Goal: Communication & Community: Answer question/provide support

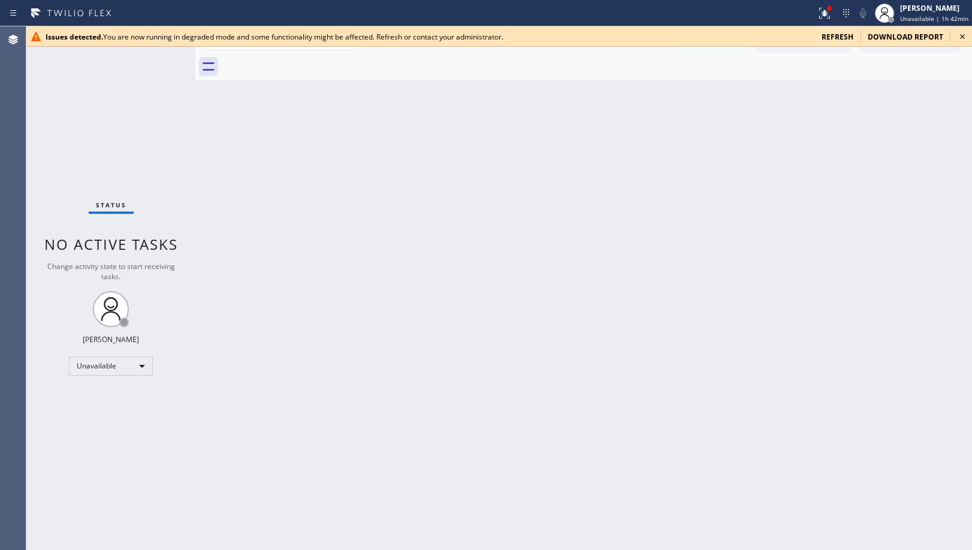
click at [968, 34] on icon at bounding box center [962, 36] width 14 height 14
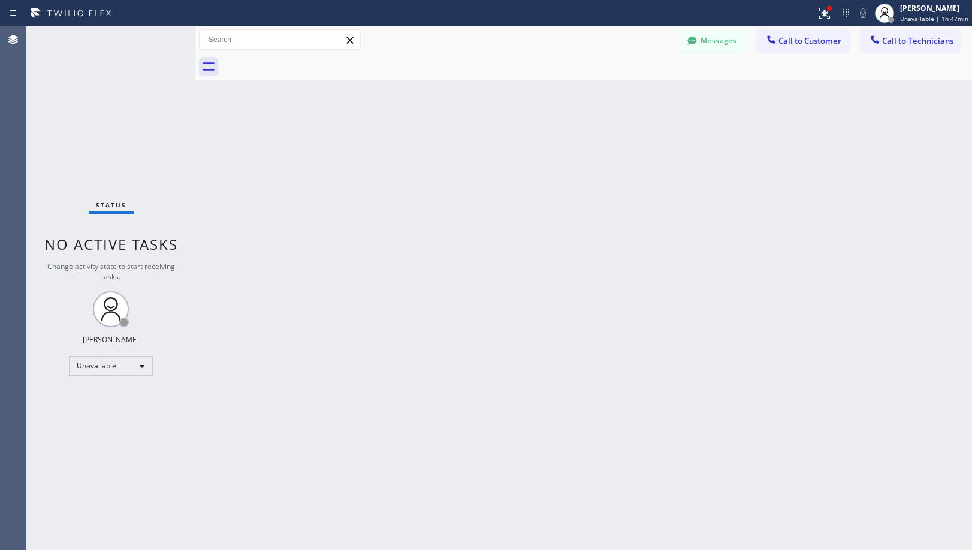
click at [451, 168] on div "Back to Dashboard Change Sender ID Customers Technicians [PHONE_NUMBER] SEARCH …" at bounding box center [583, 288] width 777 height 524
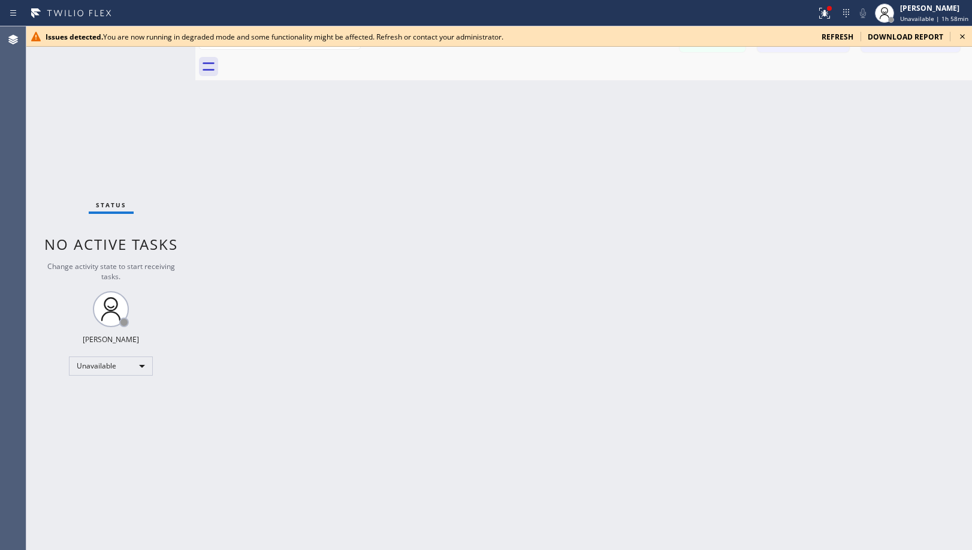
drag, startPoint x: 376, startPoint y: 303, endPoint x: 391, endPoint y: 347, distance: 46.6
click at [377, 309] on div "Back to Dashboard Change Sender ID Customers Technicians [PHONE_NUMBER] SEARCH …" at bounding box center [583, 288] width 777 height 524
click at [966, 38] on icon at bounding box center [962, 36] width 14 height 14
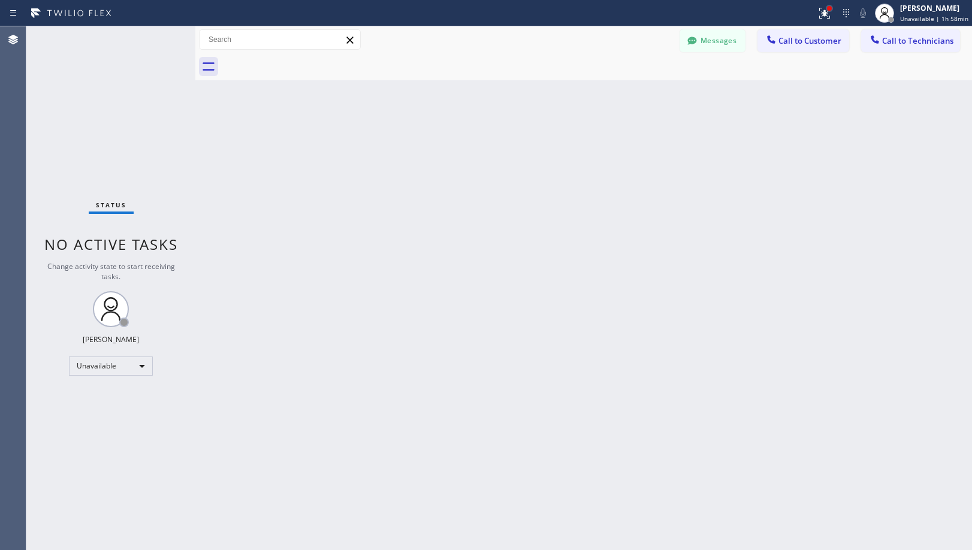
click at [830, 10] on div at bounding box center [829, 8] width 5 height 5
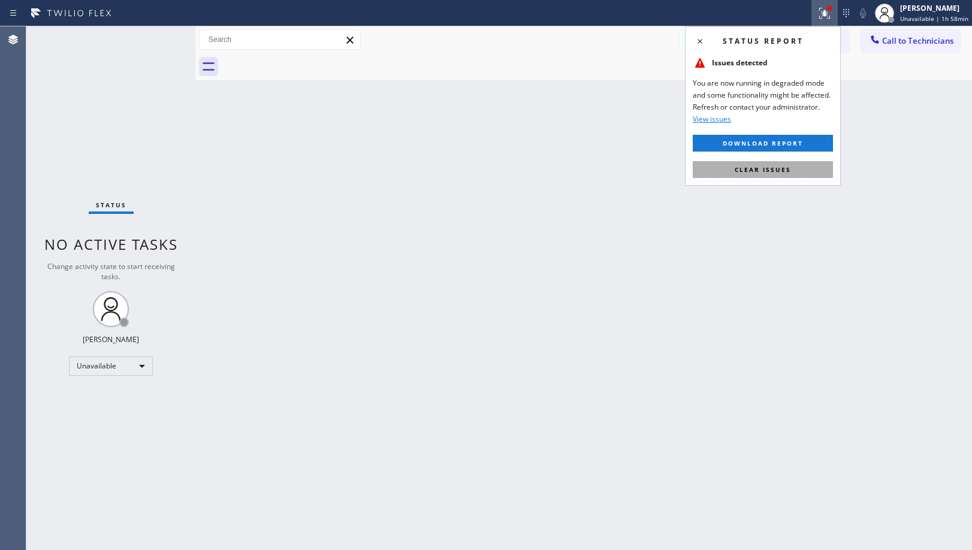
click at [783, 168] on span "Clear issues" at bounding box center [763, 169] width 56 height 8
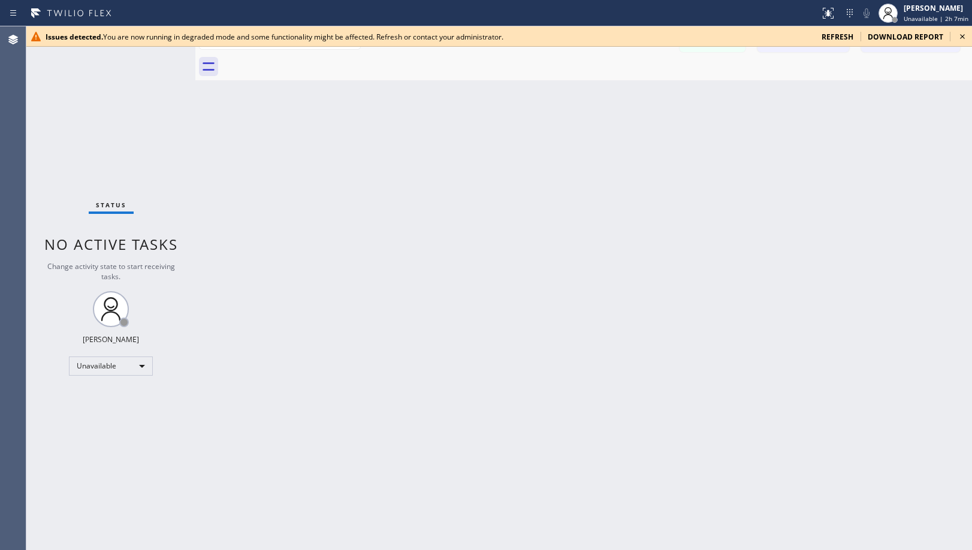
click at [962, 34] on icon at bounding box center [962, 36] width 14 height 14
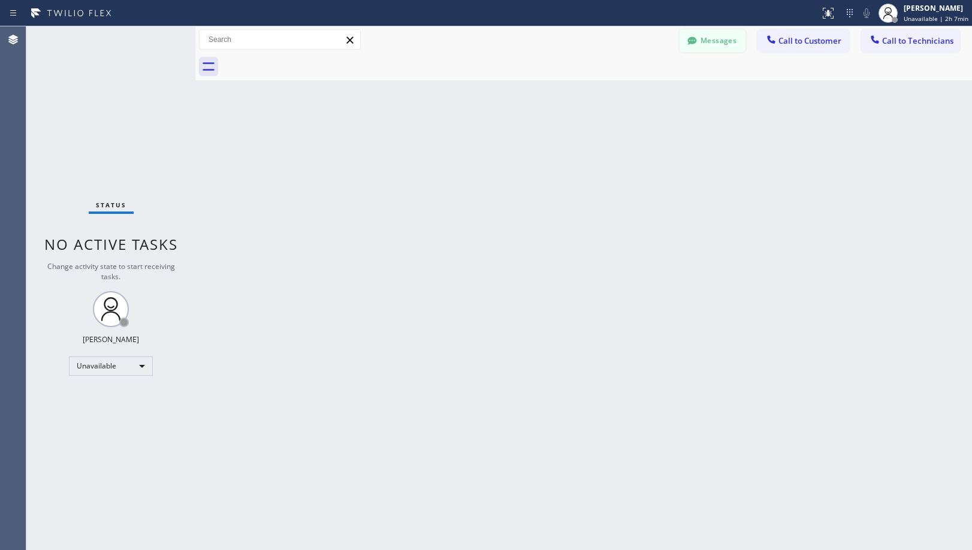
click at [708, 37] on button "Messages" at bounding box center [713, 40] width 66 height 23
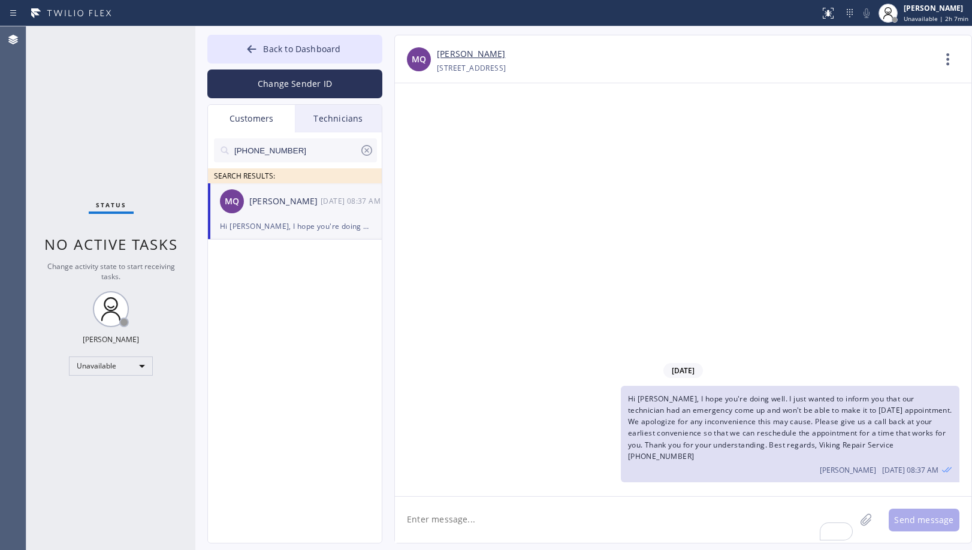
drag, startPoint x: 302, startPoint y: 147, endPoint x: 149, endPoint y: 149, distance: 153.4
click at [149, 149] on div "Status No active tasks Change activity state to start receiving tasks. [PERSON_…" at bounding box center [499, 288] width 946 height 524
paste input "310) 428-4861"
type input "[PHONE_NUMBER]"
click at [291, 214] on div "DH [PERSON_NAME] --:--" at bounding box center [295, 201] width 175 height 36
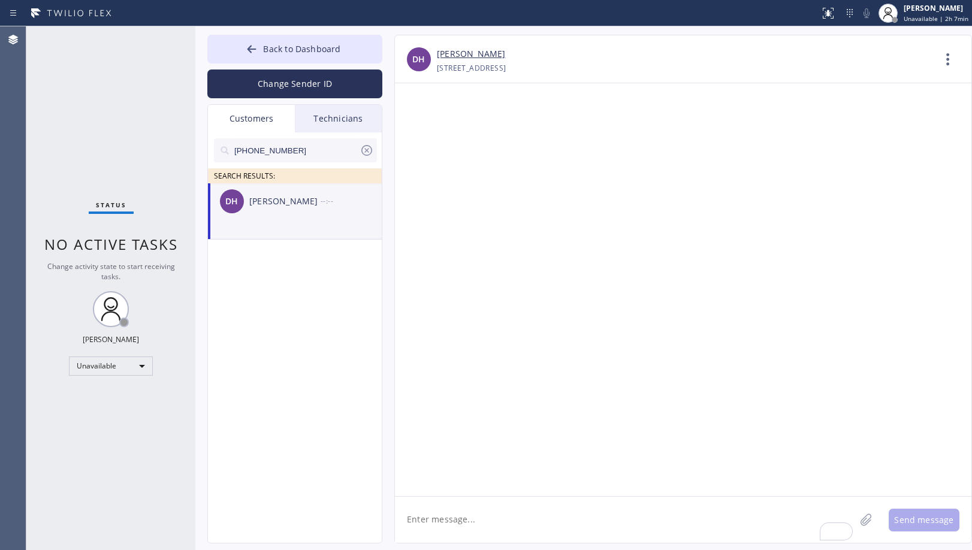
click at [531, 519] on textarea "To enrich screen reader interactions, please activate Accessibility in Grammarl…" at bounding box center [625, 520] width 460 height 46
paste textarea "Hello [PERSON_NAME], I hope you're doing well. Thank you for choosing our compa…"
type textarea "Hello [PERSON_NAME], I hope you're doing well. Thank you for choosing our compa…"
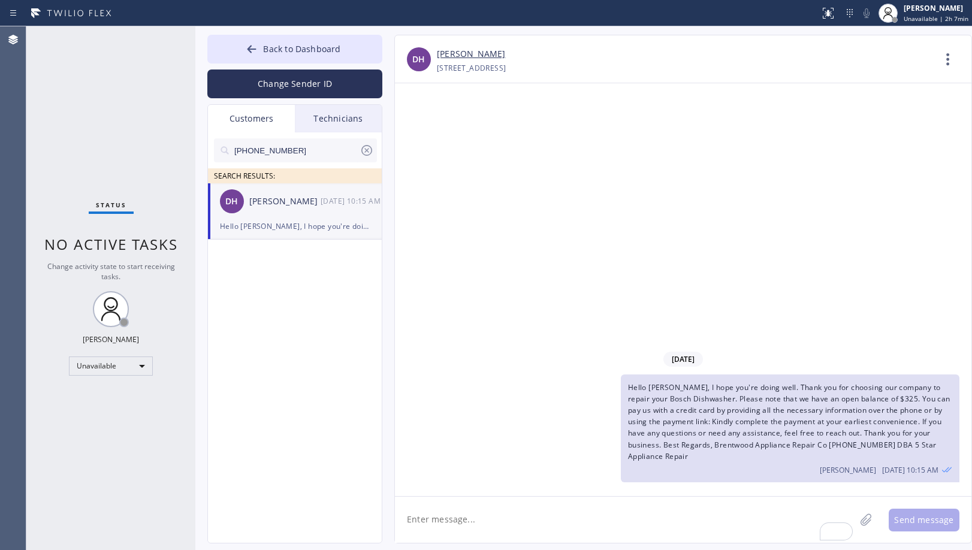
click at [614, 522] on textarea "To enrich screen reader interactions, please activate Accessibility in Grammarl…" at bounding box center [625, 520] width 460 height 46
paste textarea "LINK: [URL][DOMAIN_NAME]"
type textarea "LINK: [URL][DOMAIN_NAME]"
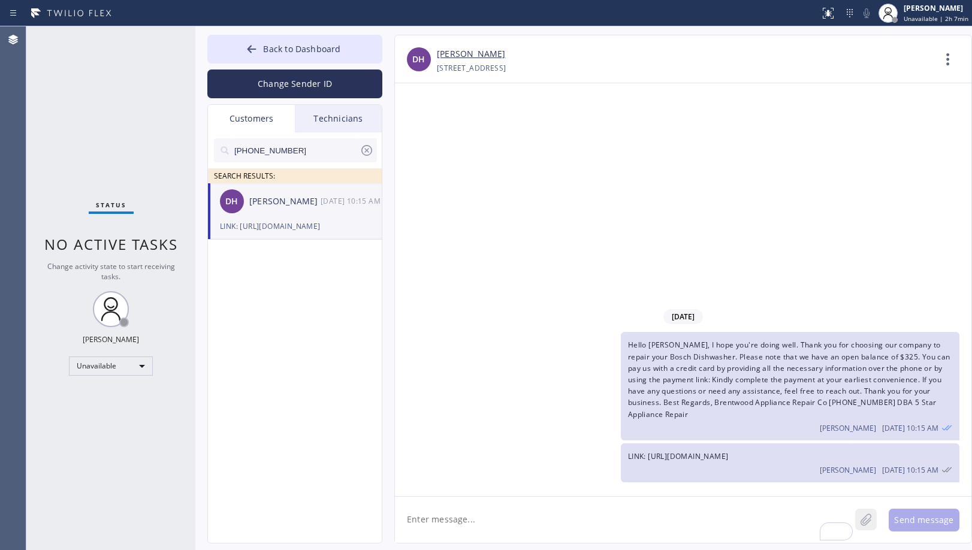
click at [861, 518] on icon at bounding box center [866, 519] width 12 height 15
click at [918, 517] on button "Send message" at bounding box center [924, 520] width 71 height 23
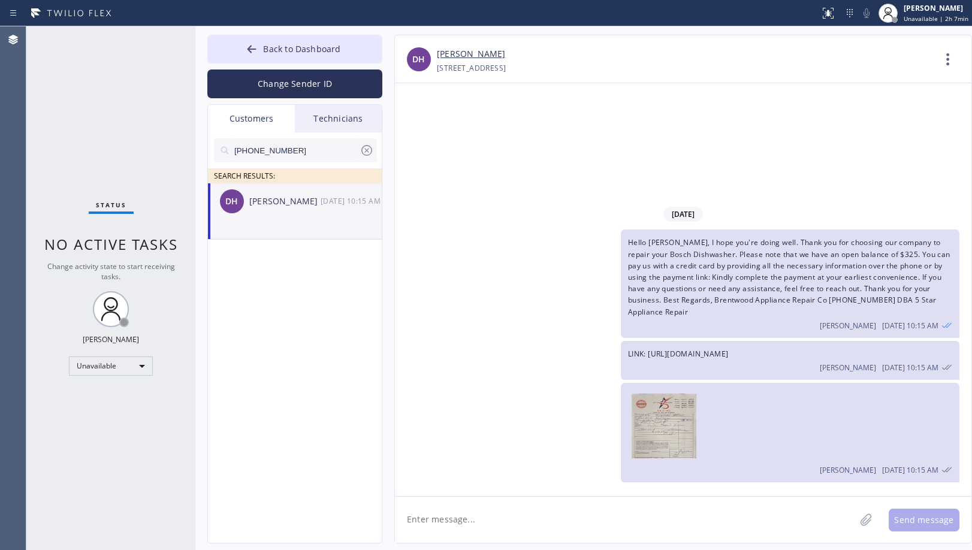
click at [516, 194] on div "[DATE] Hello [PERSON_NAME], I hope you're doing well. Thank you for choosing ou…" at bounding box center [683, 289] width 577 height 413
click at [355, 44] on button "Back to Dashboard" at bounding box center [294, 49] width 175 height 29
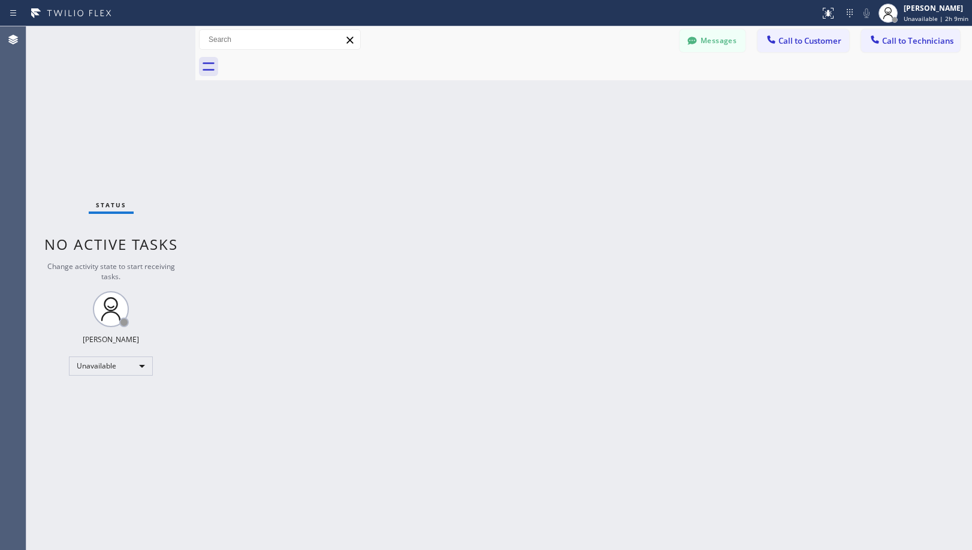
click at [575, 328] on div "Back to Dashboard Change Sender ID Customers Technicians [PHONE_NUMBER] SEARCH …" at bounding box center [583, 288] width 777 height 524
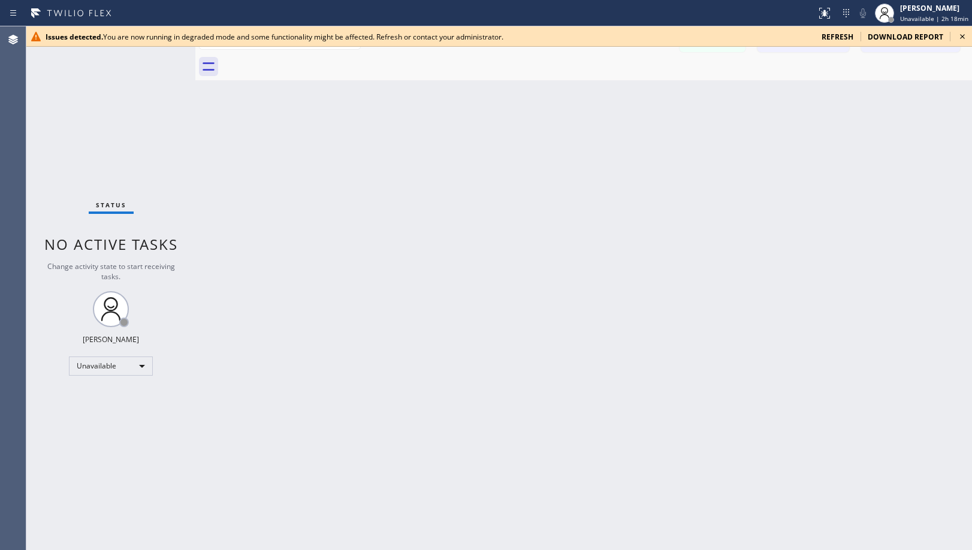
click at [965, 35] on icon at bounding box center [962, 36] width 14 height 14
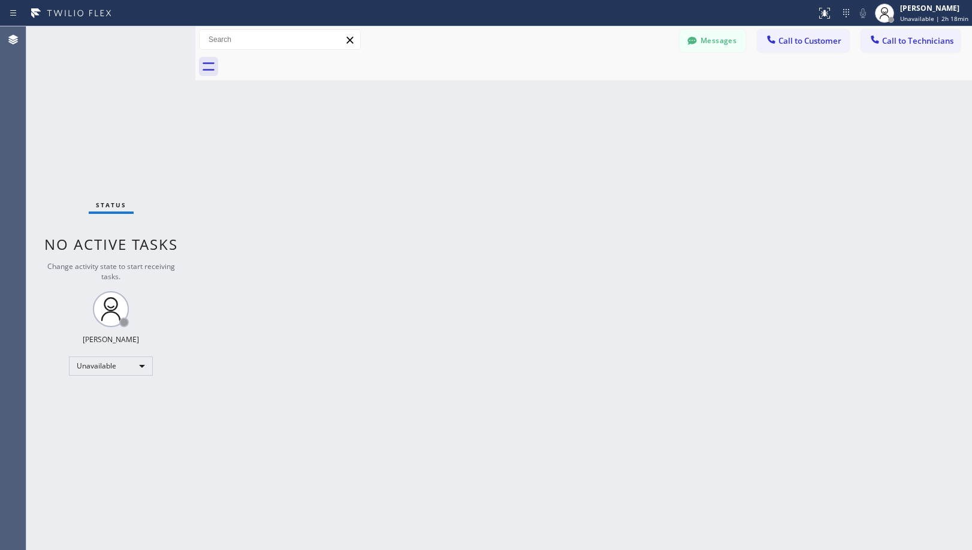
click at [539, 278] on div "Back to Dashboard Change Sender ID Customers Technicians [PHONE_NUMBER] SEARCH …" at bounding box center [583, 288] width 777 height 524
click at [698, 38] on icon at bounding box center [692, 41] width 12 height 12
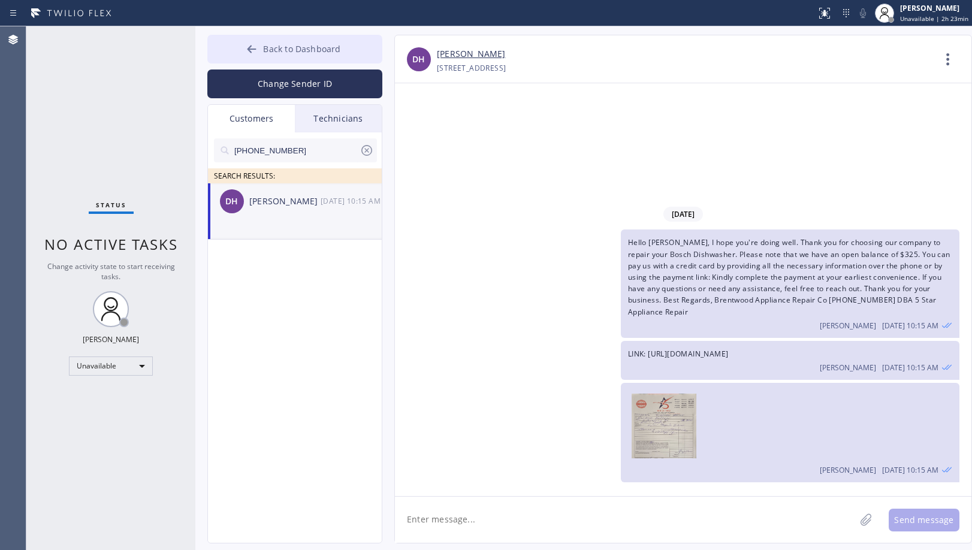
click at [325, 56] on button "Back to Dashboard" at bounding box center [294, 49] width 175 height 29
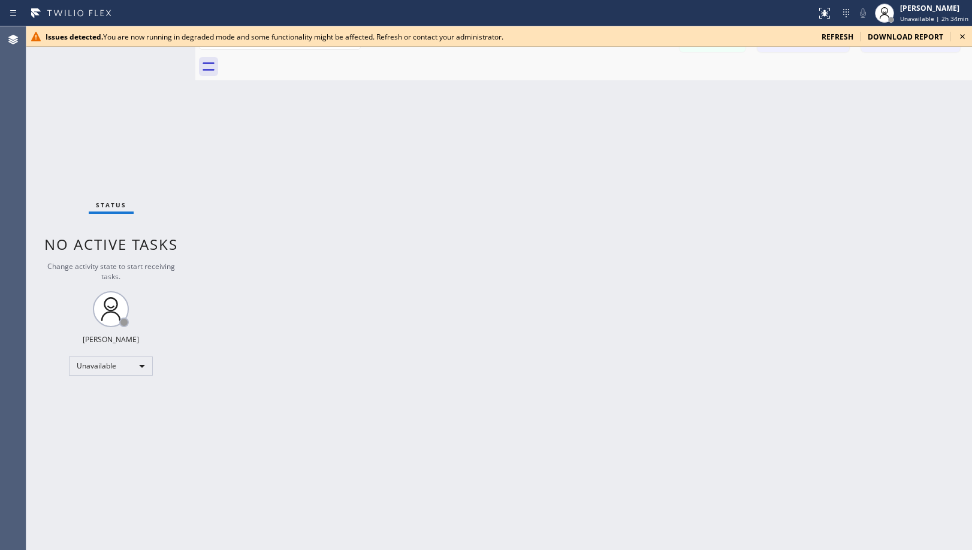
click at [962, 35] on icon at bounding box center [962, 36] width 14 height 14
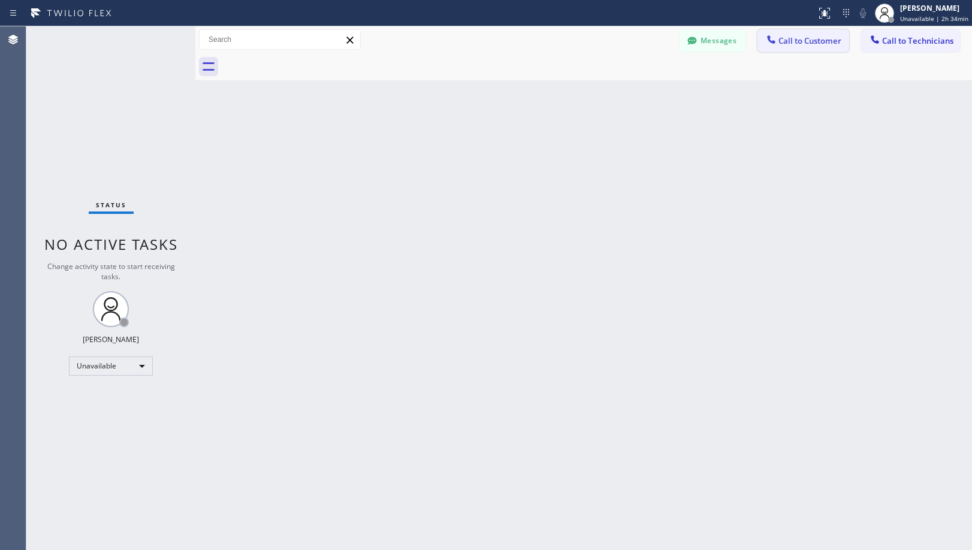
click at [811, 43] on span "Call to Customer" at bounding box center [810, 40] width 63 height 11
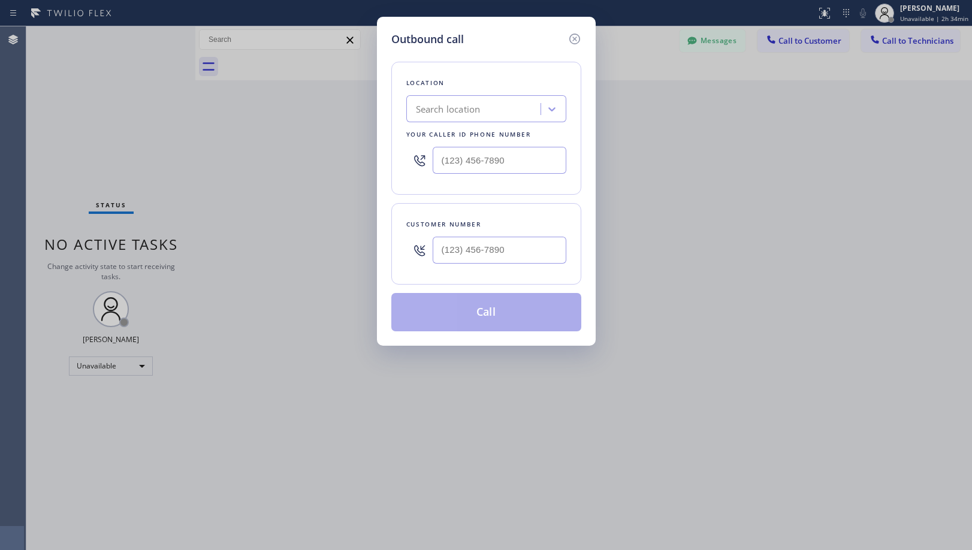
click at [578, 31] on div at bounding box center [574, 39] width 14 height 16
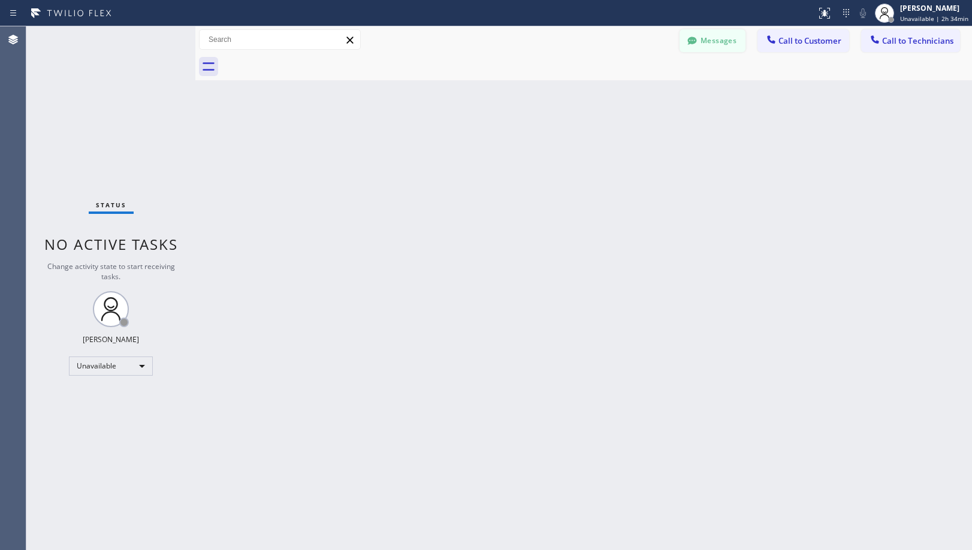
drag, startPoint x: 722, startPoint y: 43, endPoint x: 611, endPoint y: 76, distance: 116.1
click at [722, 43] on button "Messages" at bounding box center [713, 40] width 66 height 23
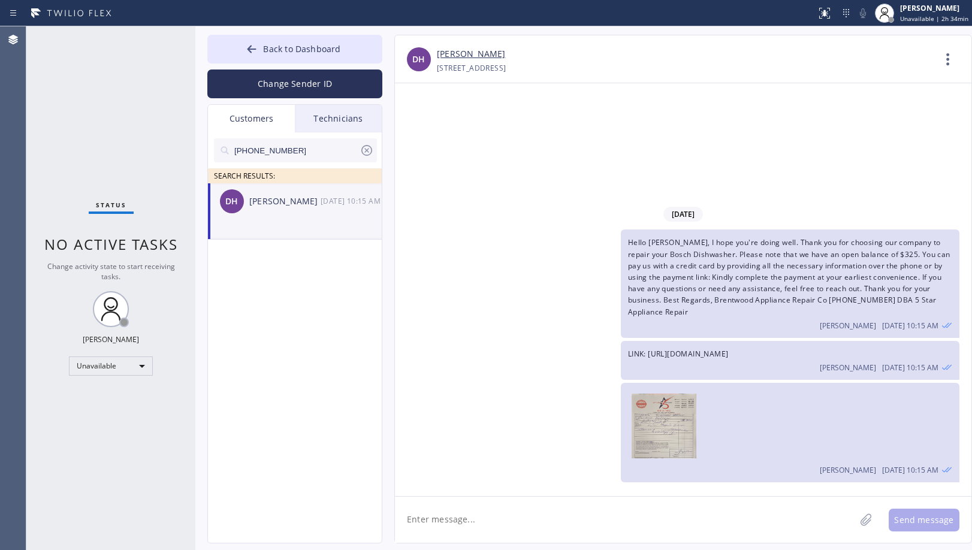
drag, startPoint x: 293, startPoint y: 150, endPoint x: 198, endPoint y: 145, distance: 94.8
click at [198, 145] on div "Back to Dashboard Change Sender ID Customers Technicians [PHONE_NUMBER] SEARCH …" at bounding box center [583, 288] width 777 height 524
paste input "773) 620-1700"
type input "[PHONE_NUMBER]"
click at [312, 221] on li "AL [PERSON_NAME] --:--" at bounding box center [295, 211] width 175 height 56
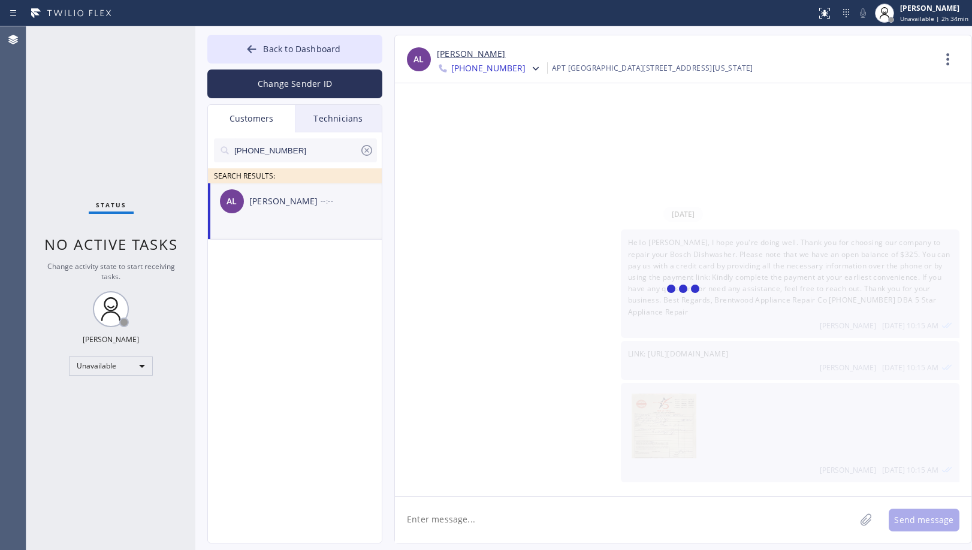
scroll to position [438, 0]
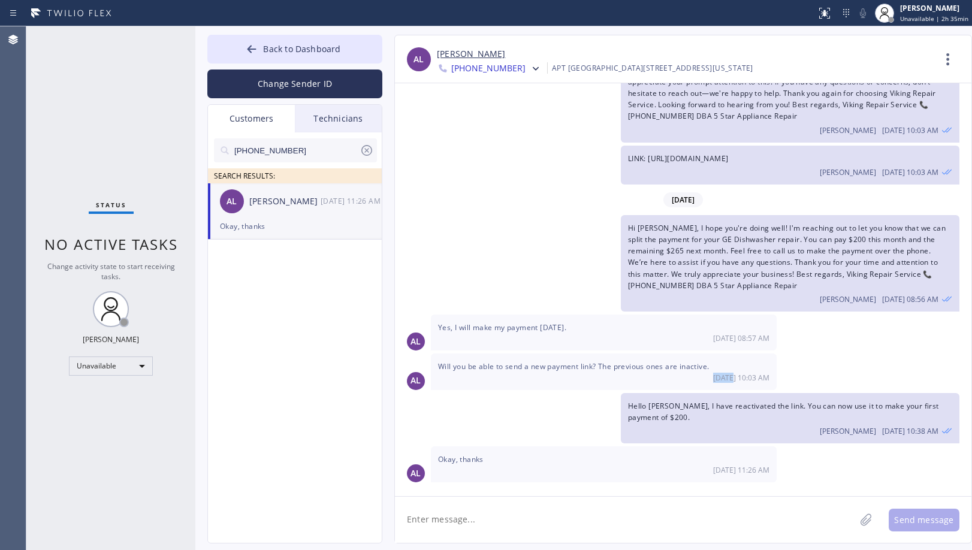
drag, startPoint x: 716, startPoint y: 376, endPoint x: 735, endPoint y: 377, distance: 18.6
click at [735, 377] on div "[DATE] 10:03 AM" at bounding box center [603, 378] width 331 height 10
copy span "08/04"
click at [513, 513] on textarea at bounding box center [625, 520] width 460 height 46
paste textarea "Hi [PERSON_NAME], I hope you’re doing well! I’m following up regarding the paym…"
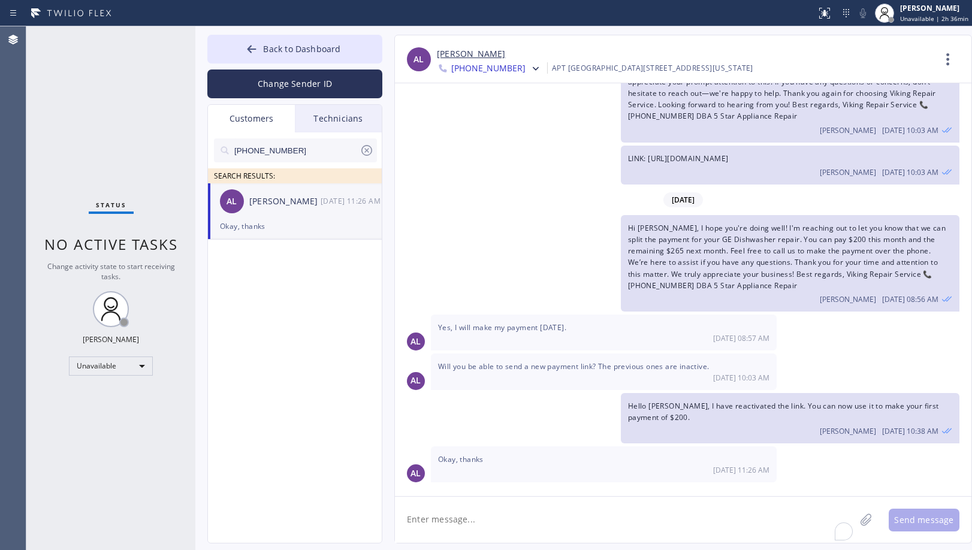
type textarea "Hi [PERSON_NAME], I hope you’re doing well! I’m following up regarding the paym…"
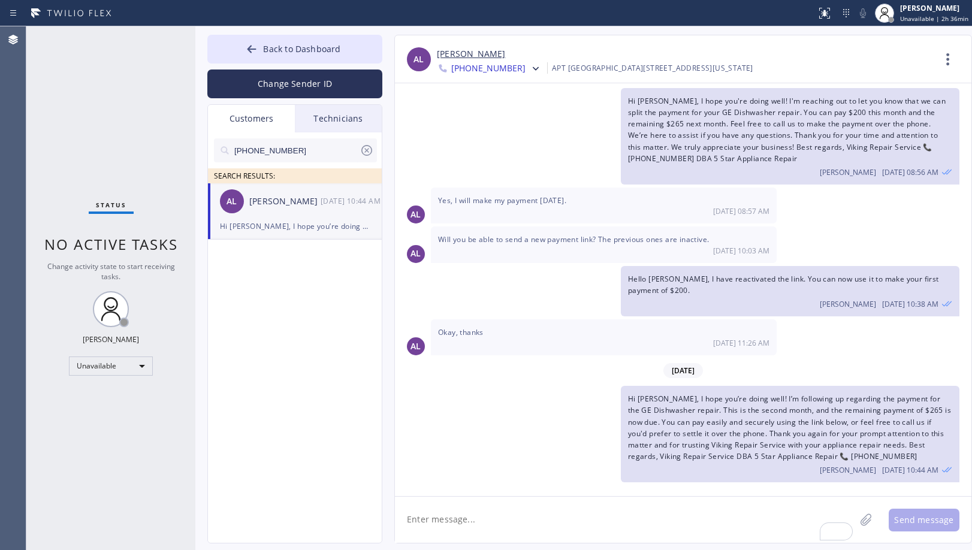
click at [573, 518] on textarea "To enrich screen reader interactions, please activate Accessibility in Grammarl…" at bounding box center [625, 520] width 460 height 46
paste textarea "LINK: [URL][DOMAIN_NAME]"
type textarea "LINK: [URL][DOMAIN_NAME]"
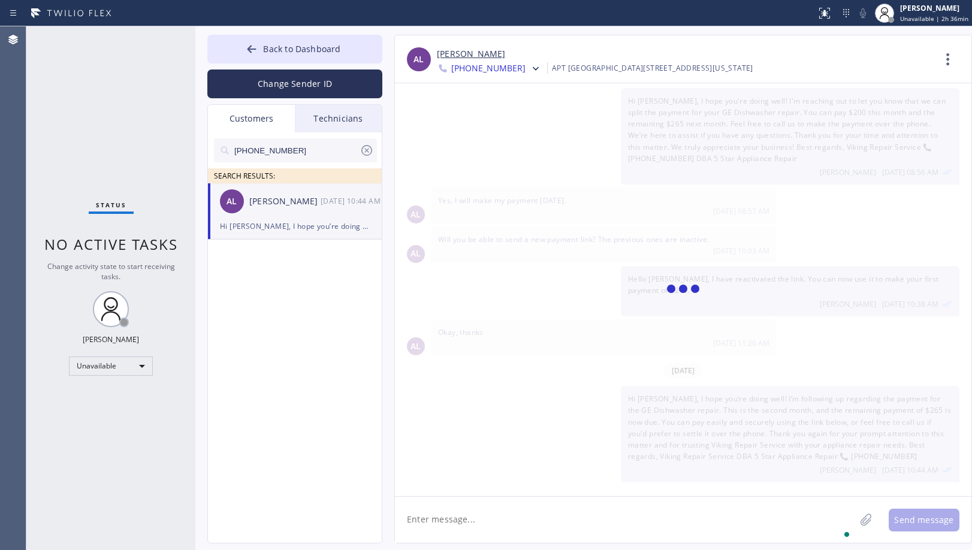
scroll to position [608, 0]
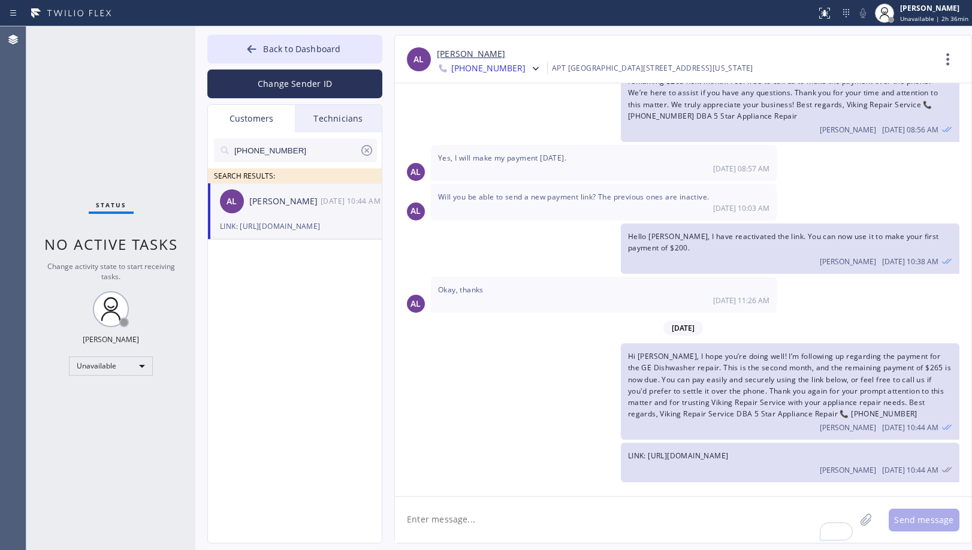
click at [496, 408] on div "Hi [PERSON_NAME], I hope you’re doing well! I’m following up regarding the paym…" at bounding box center [677, 391] width 565 height 96
click at [541, 326] on div "[DATE]" at bounding box center [683, 328] width 577 height 25
click at [314, 44] on span "Back to Dashboard" at bounding box center [301, 48] width 77 height 11
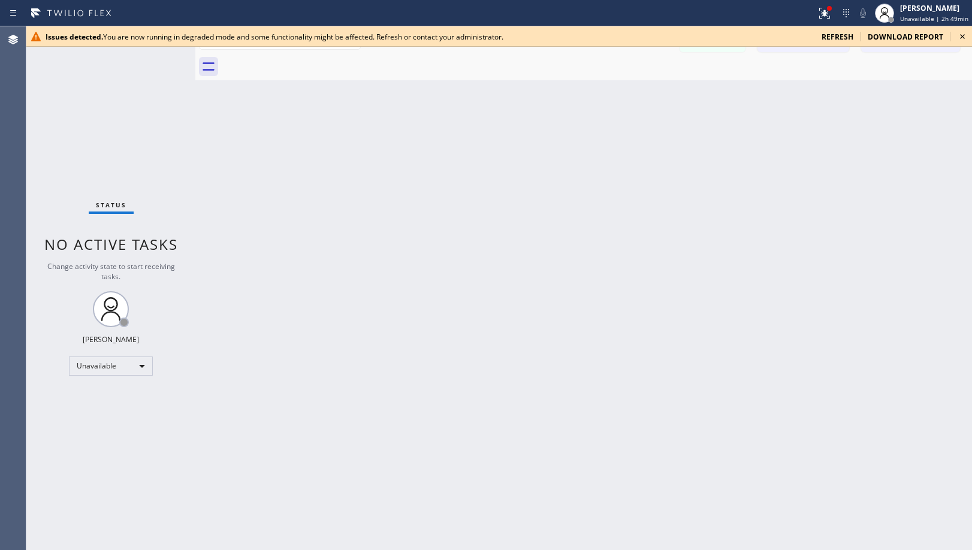
click at [962, 38] on icon at bounding box center [962, 36] width 14 height 14
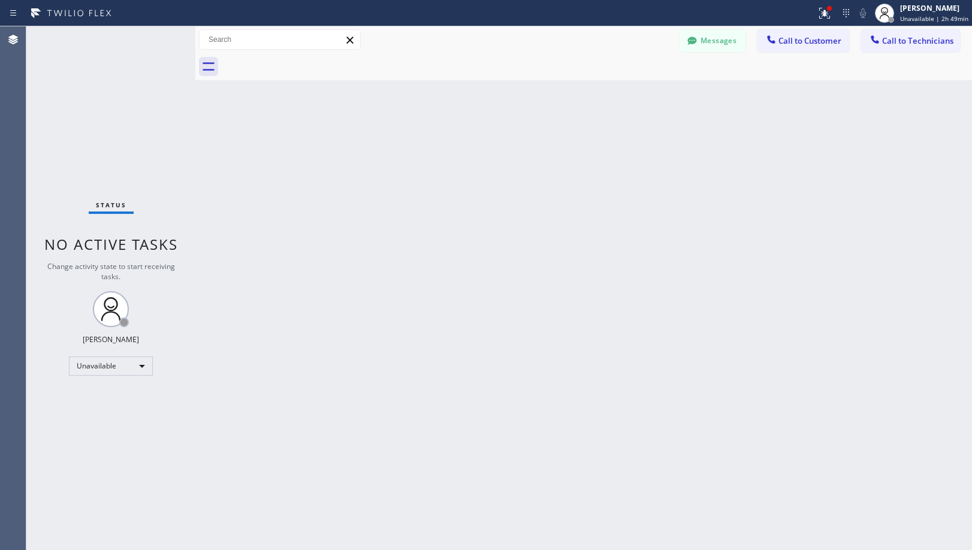
click at [633, 279] on div "Back to Dashboard Change Sender ID Customers Technicians [PHONE_NUMBER] SEARCH …" at bounding box center [583, 288] width 777 height 524
click at [434, 252] on div "Back to Dashboard Change Sender ID Customers Technicians [PHONE_NUMBER] SEARCH …" at bounding box center [583, 288] width 777 height 524
click at [521, 216] on div "Back to Dashboard Change Sender ID Customers Technicians [PHONE_NUMBER] SEARCH …" at bounding box center [583, 288] width 777 height 524
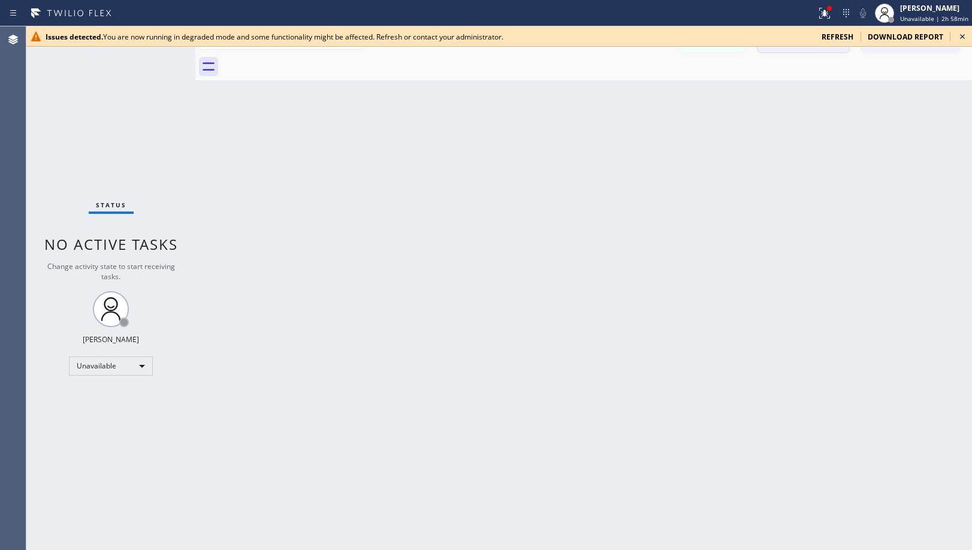
click at [837, 47] on button "Call to Customer" at bounding box center [804, 40] width 92 height 23
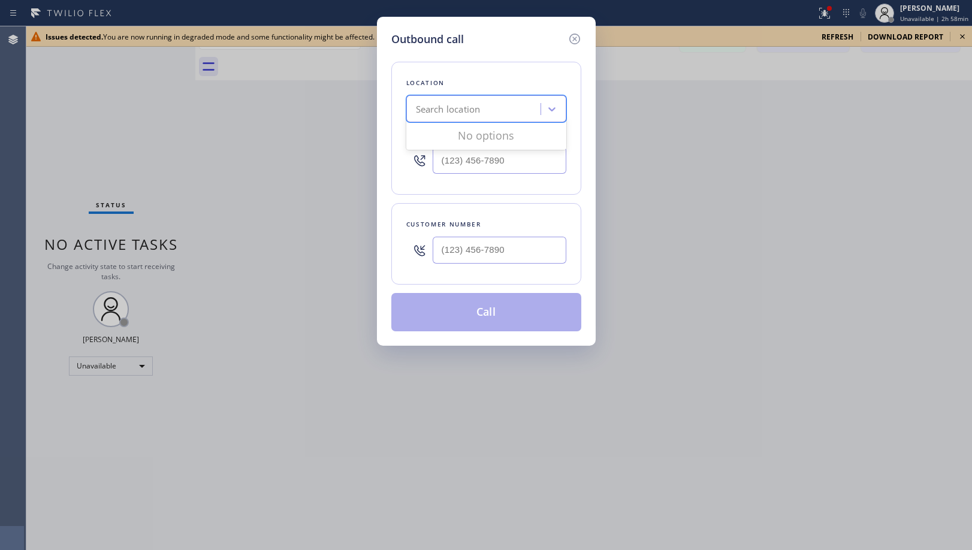
click at [487, 111] on div "Search location" at bounding box center [475, 109] width 131 height 21
click at [571, 41] on icon at bounding box center [575, 39] width 14 height 14
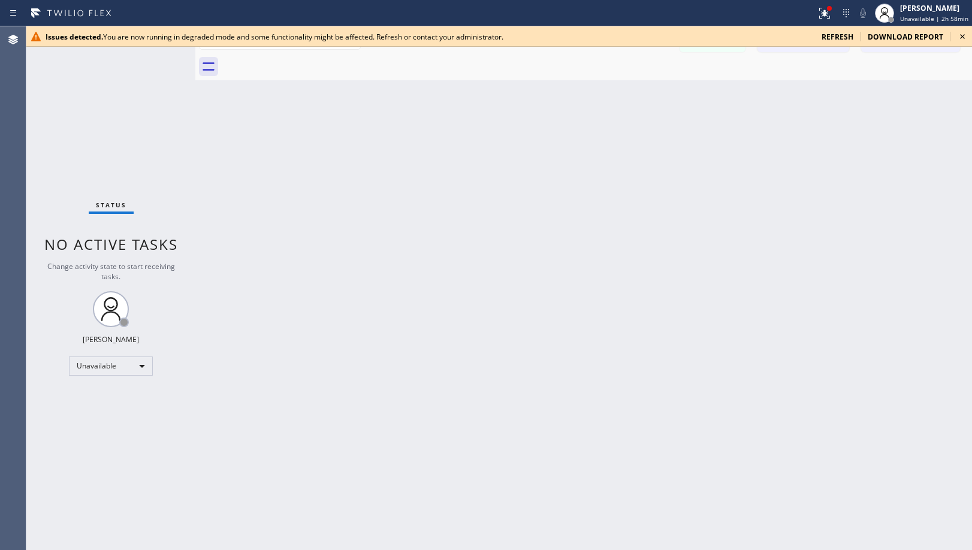
click at [964, 37] on icon at bounding box center [962, 36] width 14 height 14
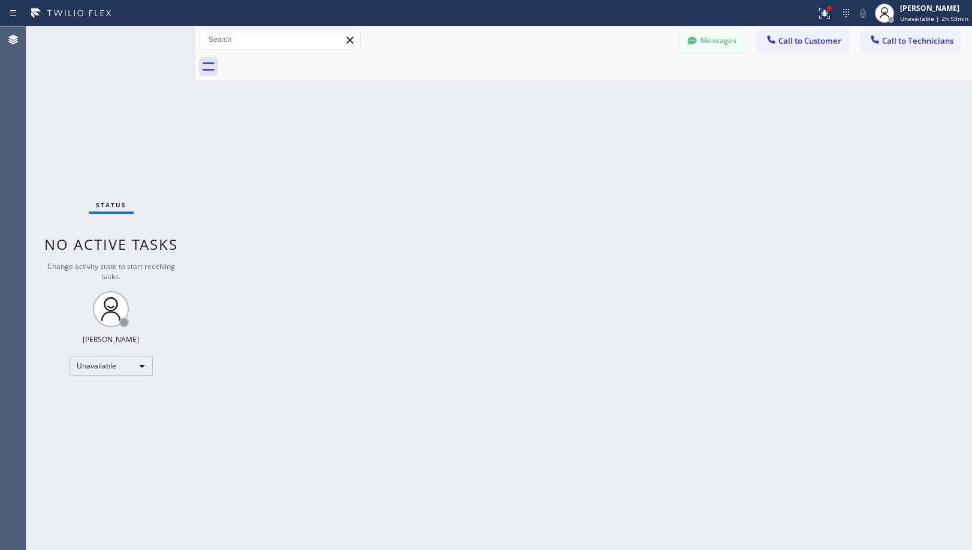
click at [711, 38] on button "Messages" at bounding box center [713, 40] width 66 height 23
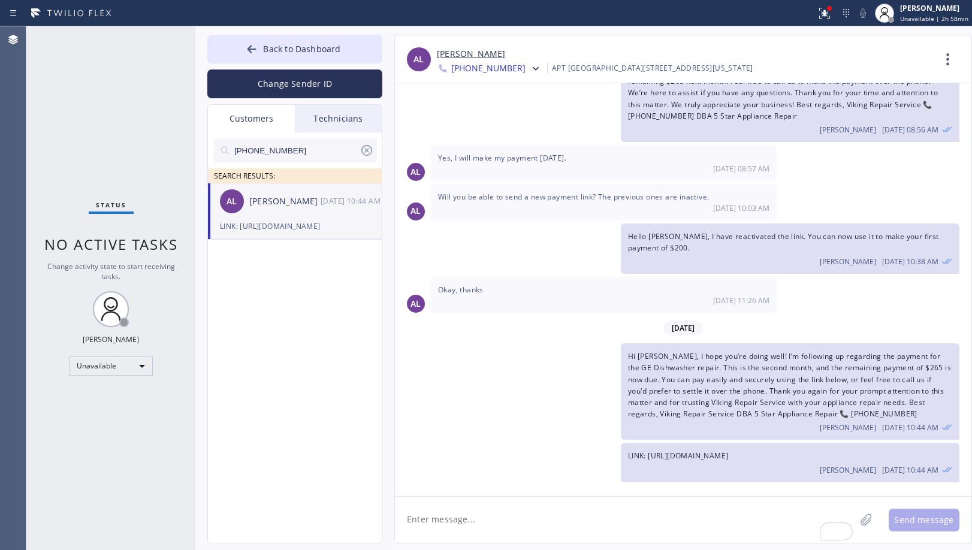
drag, startPoint x: 258, startPoint y: 149, endPoint x: 147, endPoint y: 141, distance: 111.8
click at [147, 141] on div "Status No active tasks Change activity state to start receiving tasks. [PERSON_…" at bounding box center [499, 288] width 946 height 524
paste input "310) 625-8768"
type input "[PHONE_NUMBER]"
click at [348, 218] on div "SP [PERSON_NAME] --:--" at bounding box center [295, 201] width 175 height 36
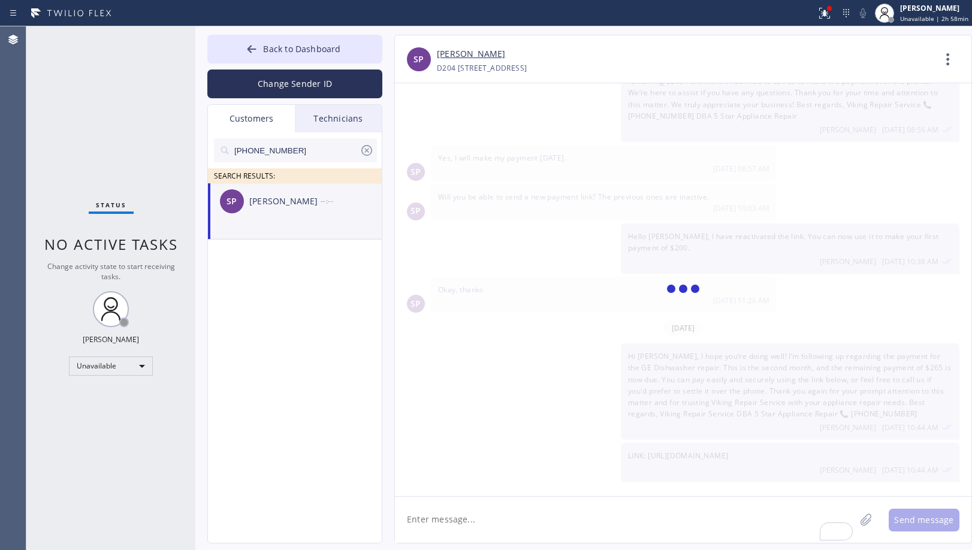
scroll to position [0, 0]
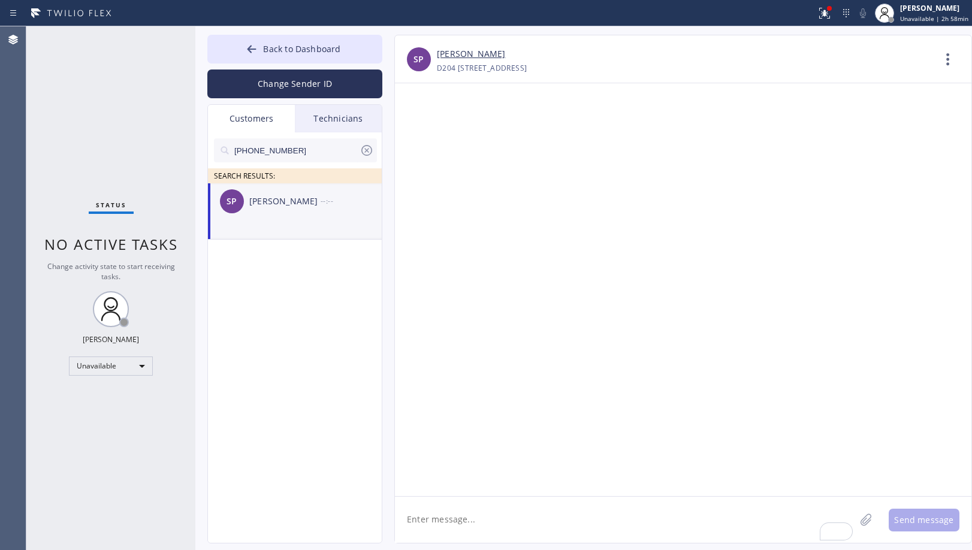
click at [515, 338] on div at bounding box center [683, 289] width 577 height 413
drag, startPoint x: 595, startPoint y: 44, endPoint x: 788, endPoint y: 123, distance: 208.3
click at [595, 44] on div "SP [PERSON_NAME] [PHONE_NUMBER] Choose phone number [PHONE_NUMBER] D204 [STREET…" at bounding box center [683, 59] width 577 height 48
drag, startPoint x: 309, startPoint y: 150, endPoint x: 191, endPoint y: 147, distance: 118.1
click at [191, 147] on div "Status No active tasks Change activity state to start receiving tasks. [PERSON_…" at bounding box center [499, 288] width 946 height 524
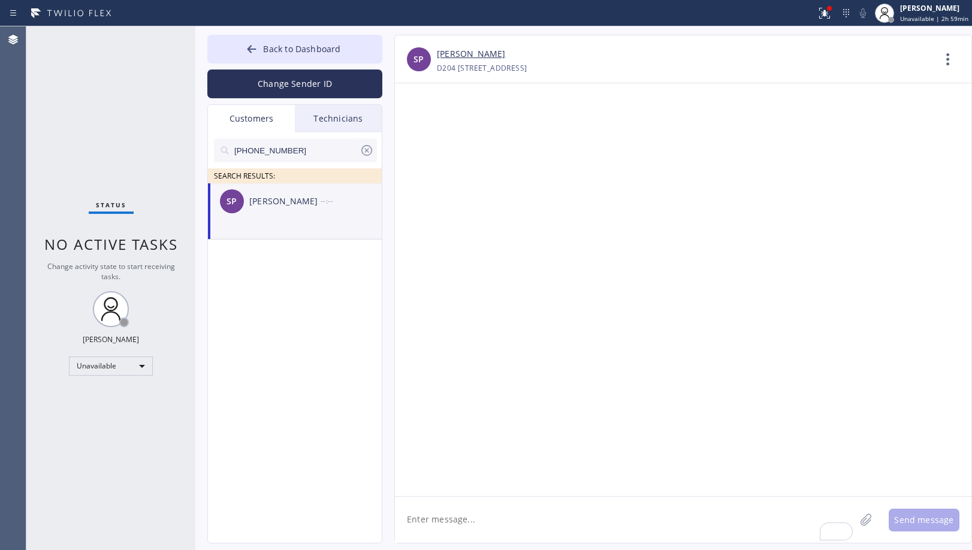
click at [312, 215] on div "SP [PERSON_NAME] --:--" at bounding box center [295, 201] width 175 height 36
click at [526, 523] on textarea "To enrich screen reader interactions, please activate Accessibility in Grammarl…" at bounding box center [625, 520] width 460 height 46
paste textarea "Hi [PERSON_NAME], I hope you're doing well. I just wanted to inform you that ou…"
type textarea "Hi [PERSON_NAME], I hope you're doing well. I just wanted to inform you that ou…"
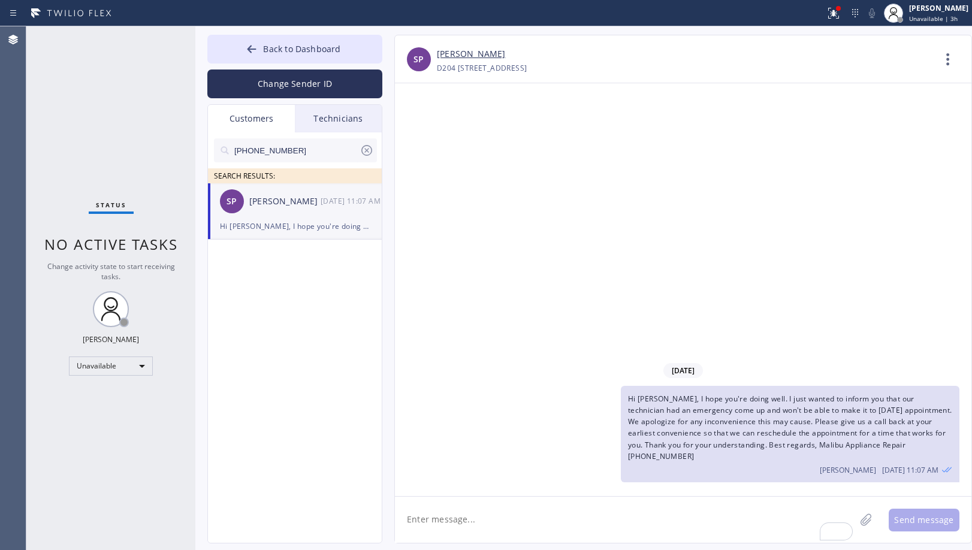
click at [506, 170] on div "[DATE] Hi [PERSON_NAME], I hope you're doing well. I just wanted to inform you …" at bounding box center [683, 289] width 577 height 413
click at [357, 56] on button "Back to Dashboard" at bounding box center [294, 49] width 175 height 29
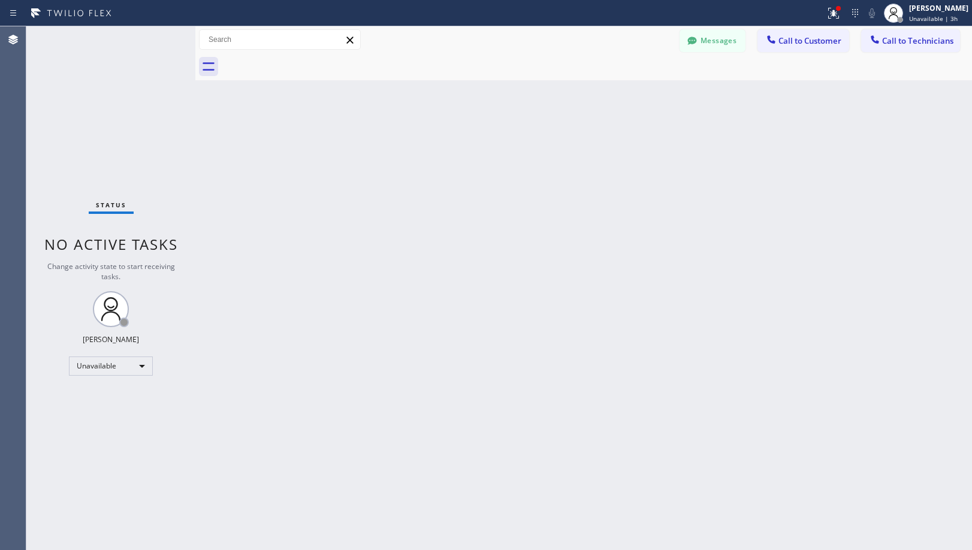
click at [476, 430] on div "Back to Dashboard Change Sender ID Customers Technicians [PHONE_NUMBER] SEARCH …" at bounding box center [583, 288] width 777 height 524
click at [706, 322] on div "Back to Dashboard Change Sender ID Customers Technicians [PHONE_NUMBER] SEARCH …" at bounding box center [583, 288] width 777 height 524
click at [835, 15] on icon at bounding box center [831, 12] width 7 height 8
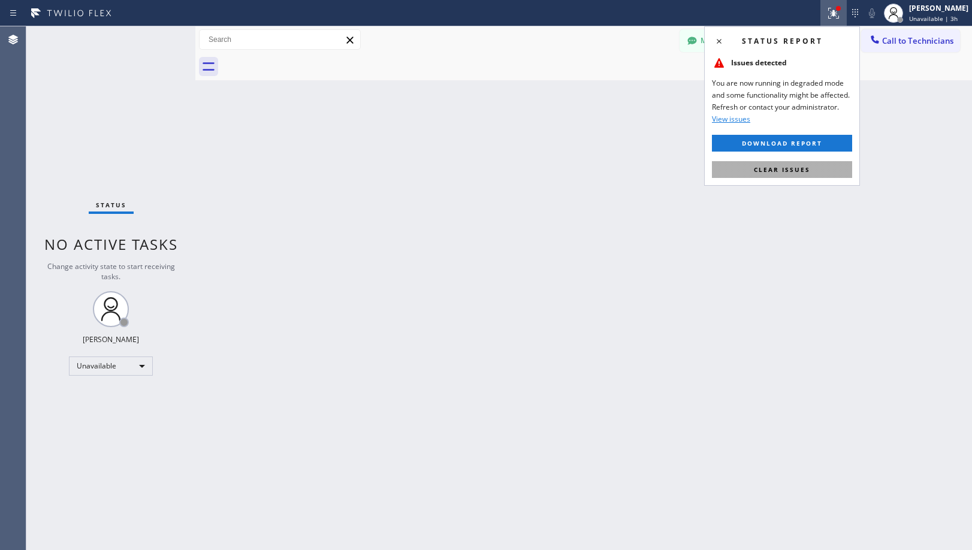
click at [827, 176] on button "Clear issues" at bounding box center [782, 169] width 140 height 17
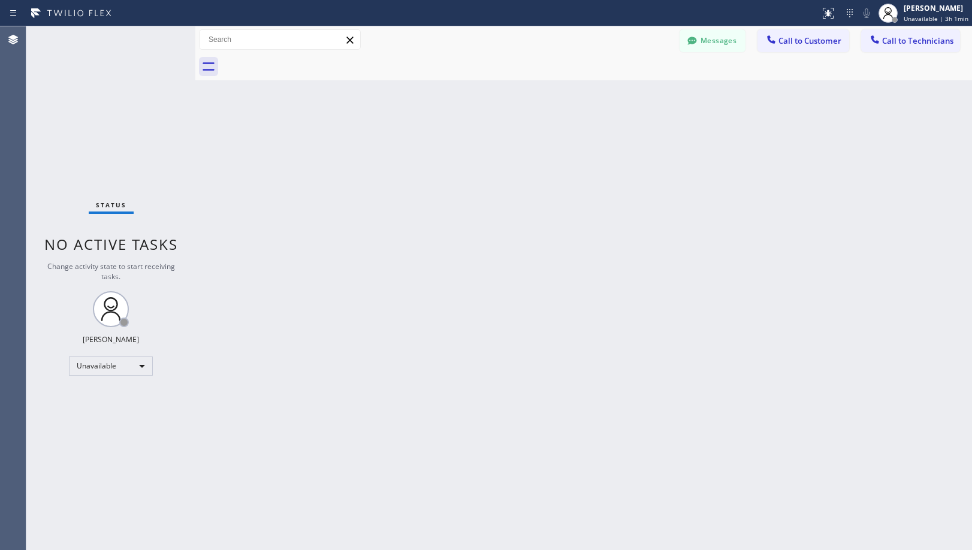
click at [568, 57] on div at bounding box center [597, 66] width 750 height 27
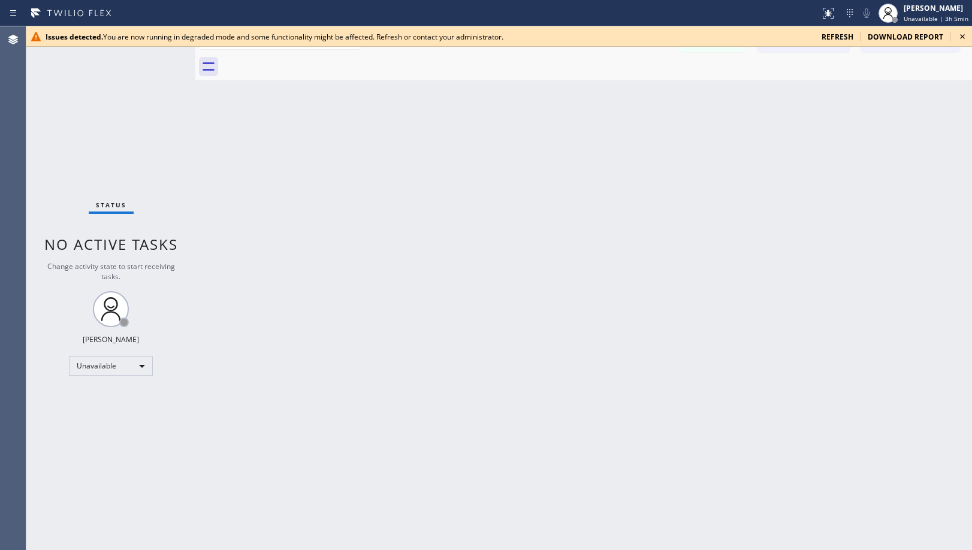
click at [493, 276] on div "Back to Dashboard Change Sender ID Customers Technicians [PHONE_NUMBER] SEARCH …" at bounding box center [583, 288] width 777 height 524
click at [965, 33] on icon at bounding box center [962, 36] width 14 height 14
drag, startPoint x: 485, startPoint y: 306, endPoint x: 542, endPoint y: 282, distance: 62.0
click at [485, 307] on div "Back to Dashboard Change Sender ID Customers Technicians [PHONE_NUMBER] SEARCH …" at bounding box center [583, 288] width 777 height 524
click at [960, 36] on icon at bounding box center [962, 36] width 14 height 14
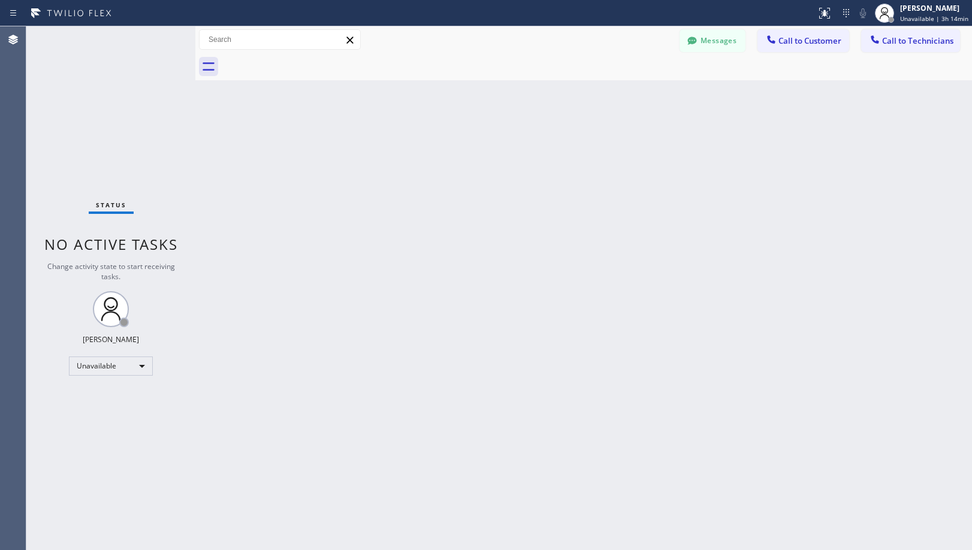
click at [677, 261] on div "Back to Dashboard Change Sender ID Customers Technicians [PHONE_NUMBER] SEARCH …" at bounding box center [583, 288] width 777 height 524
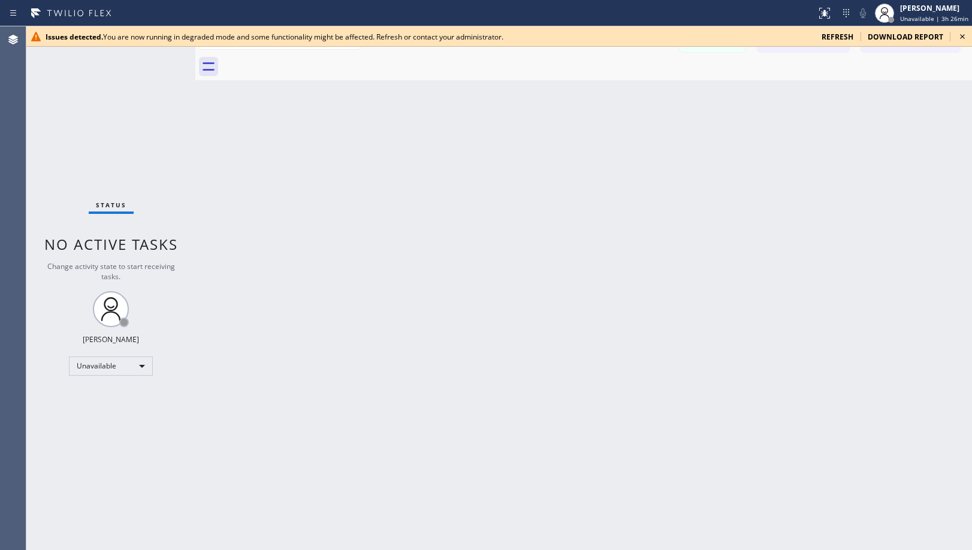
click at [430, 496] on div "Back to Dashboard Change Sender ID Customers Technicians [PHONE_NUMBER] SEARCH …" at bounding box center [583, 288] width 777 height 524
click at [962, 35] on icon at bounding box center [962, 36] width 14 height 14
click at [458, 316] on div "Back to Dashboard Change Sender ID Customers Technicians [PHONE_NUMBER] SEARCH …" at bounding box center [583, 288] width 777 height 524
click at [964, 34] on icon at bounding box center [962, 36] width 14 height 14
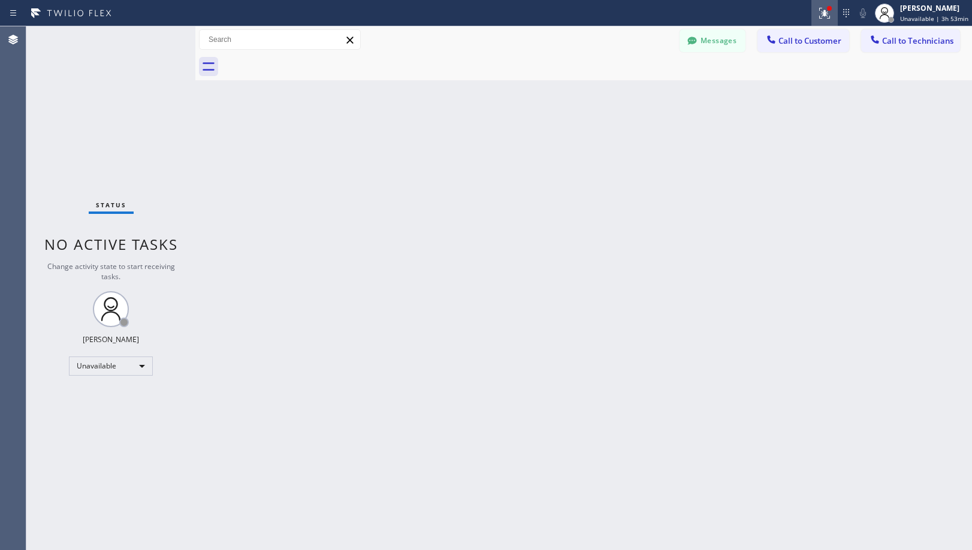
click at [825, 10] on icon at bounding box center [824, 13] width 14 height 14
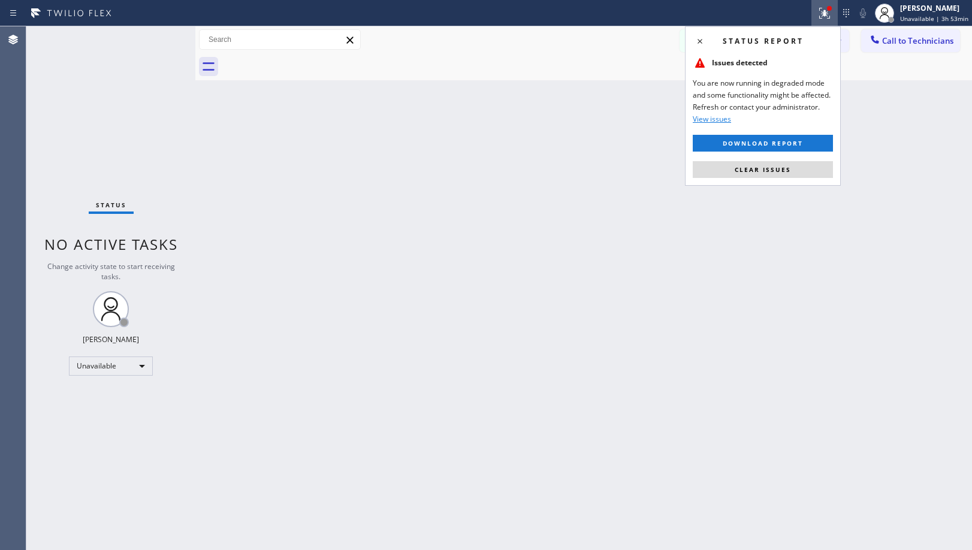
click at [810, 160] on div "Status report Issues detected You are now running in degraded mode and some fun…" at bounding box center [763, 105] width 156 height 159
click at [809, 162] on button "Clear issues" at bounding box center [763, 169] width 140 height 17
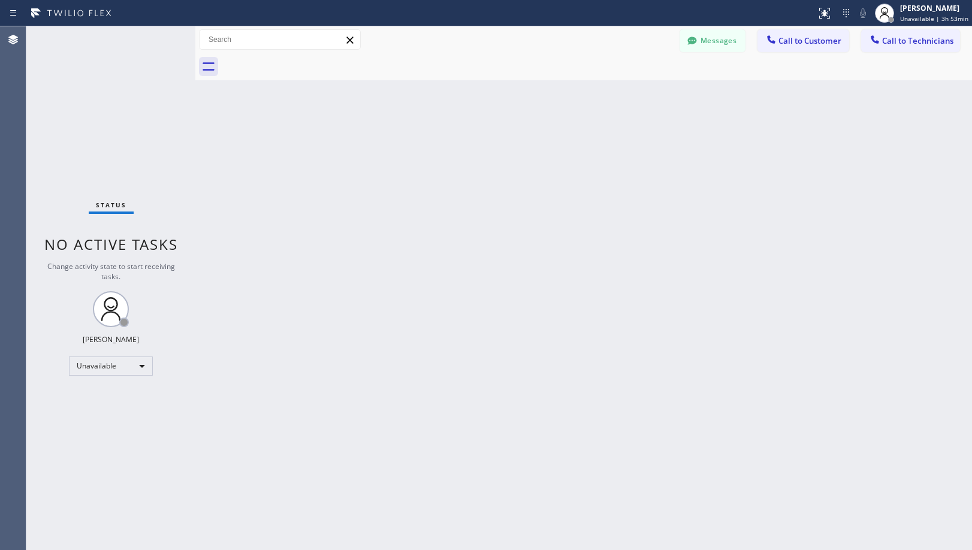
click at [535, 266] on div "Back to Dashboard Change Sender ID Customers Technicians [PHONE_NUMBER] SEARCH …" at bounding box center [583, 288] width 777 height 524
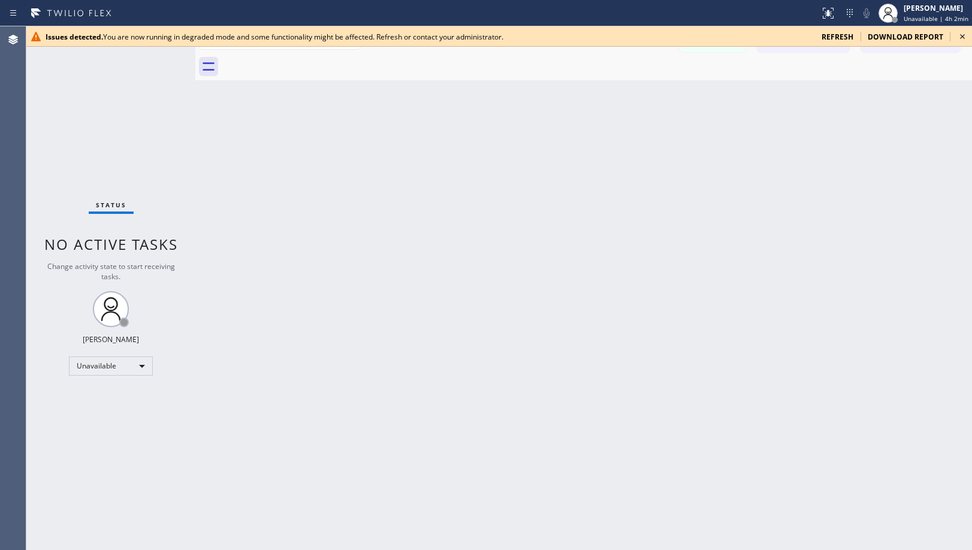
click at [964, 38] on icon at bounding box center [962, 36] width 5 height 5
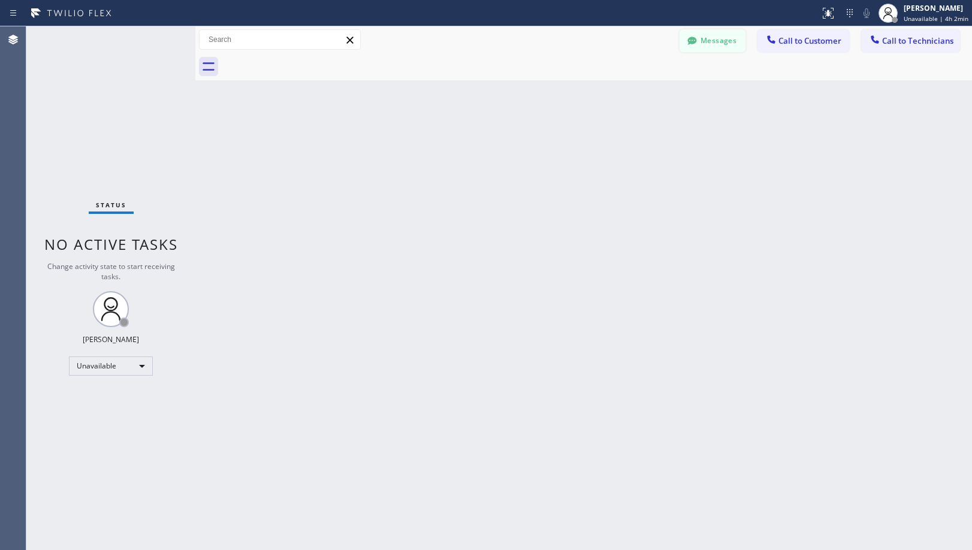
click at [706, 46] on button "Messages" at bounding box center [713, 40] width 66 height 23
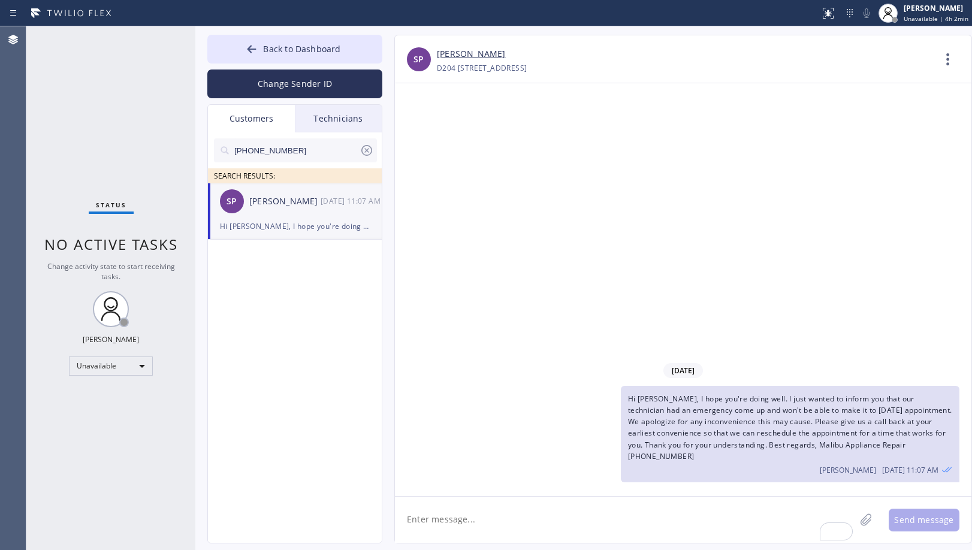
drag, startPoint x: 309, startPoint y: 147, endPoint x: 194, endPoint y: 137, distance: 116.1
click at [194, 137] on div "Status No active tasks Change activity state to start receiving tasks. [PERSON_…" at bounding box center [499, 288] width 946 height 524
paste input "03) 552-7541"
type input "[PHONE_NUMBER]"
click at [705, 417] on span "Hi [PERSON_NAME], I hope you're doing well. I just wanted to inform you that ou…" at bounding box center [790, 428] width 324 height 68
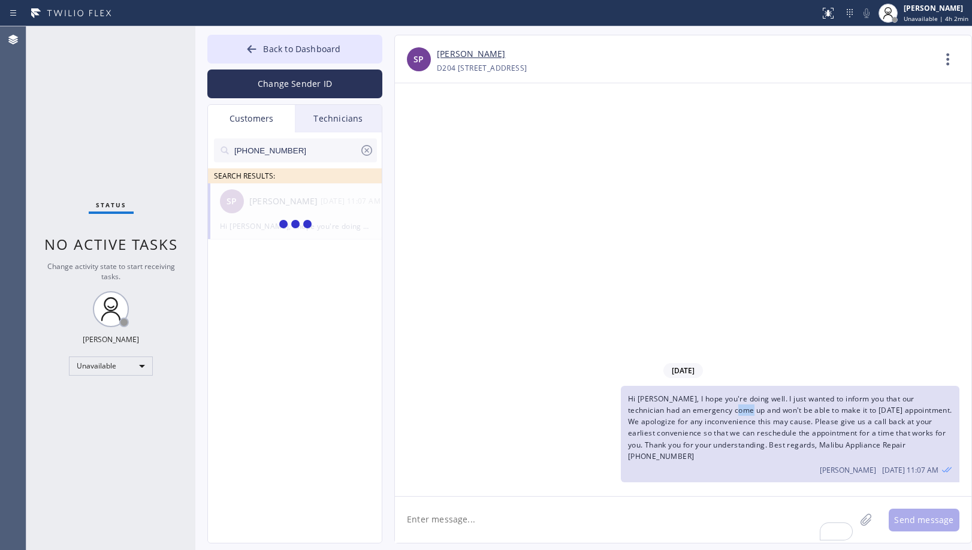
click at [705, 417] on span "Hi [PERSON_NAME], I hope you're doing well. I just wanted to inform you that ou…" at bounding box center [790, 428] width 324 height 68
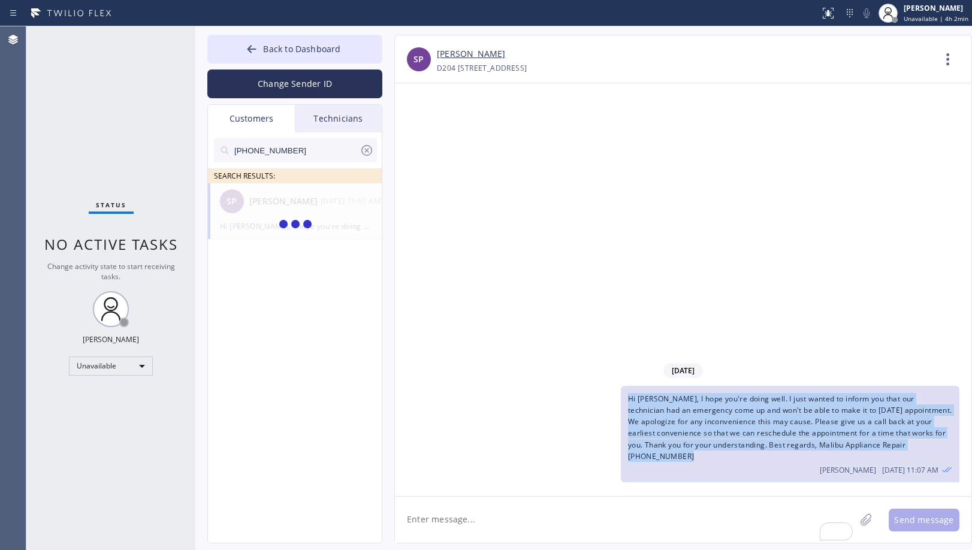
click at [705, 417] on span "Hi [PERSON_NAME], I hope you're doing well. I just wanted to inform you that ou…" at bounding box center [790, 428] width 324 height 68
copy span "Hi [PERSON_NAME], I hope you're doing well. I just wanted to inform you that ou…"
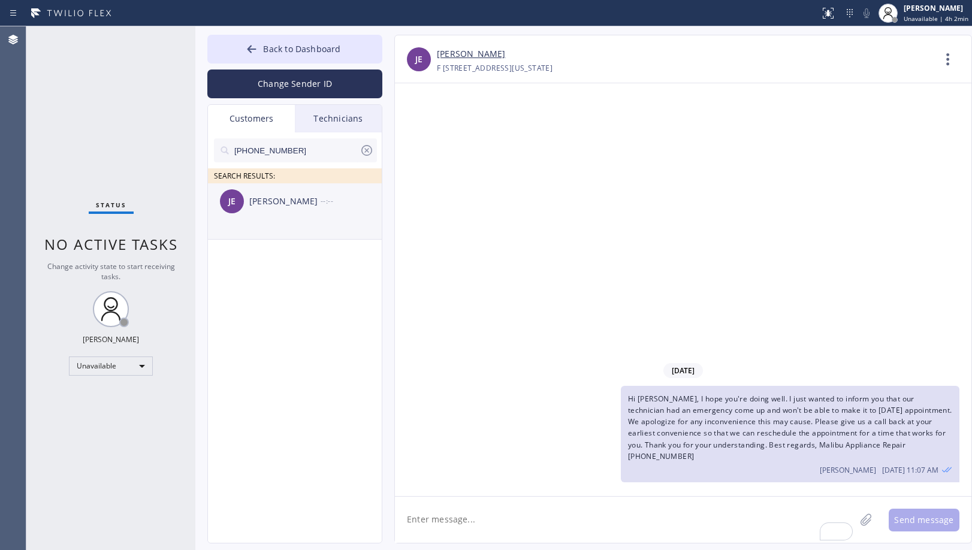
click at [264, 210] on div "JE [PERSON_NAME] --:--" at bounding box center [295, 201] width 175 height 36
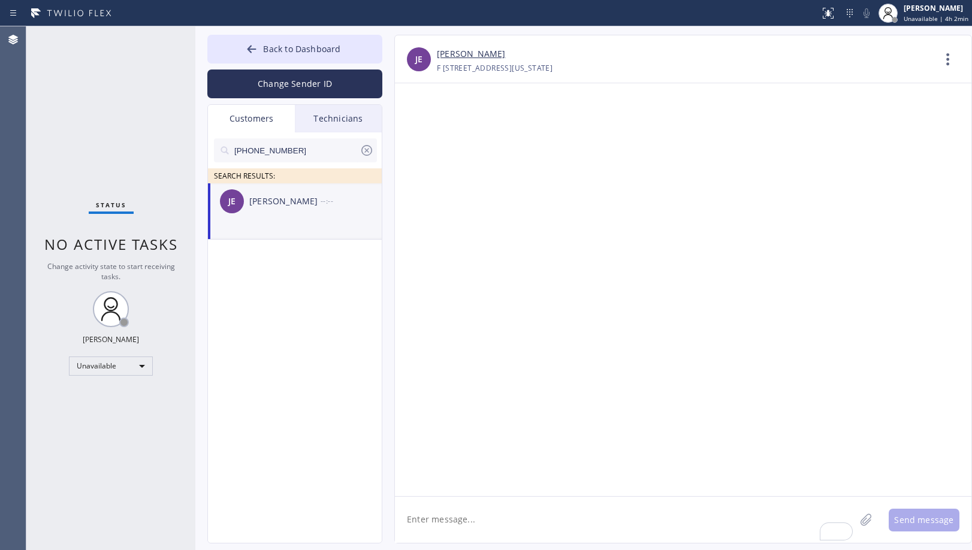
click at [473, 534] on textarea "To enrich screen reader interactions, please activate Accessibility in Grammarl…" at bounding box center [625, 520] width 460 height 46
paste textarea "Hi [PERSON_NAME], I hope you're doing well. I just wanted to inform you that ou…"
type textarea "Hi [PERSON_NAME], I hope you're doing well. I just wanted to inform you that ou…"
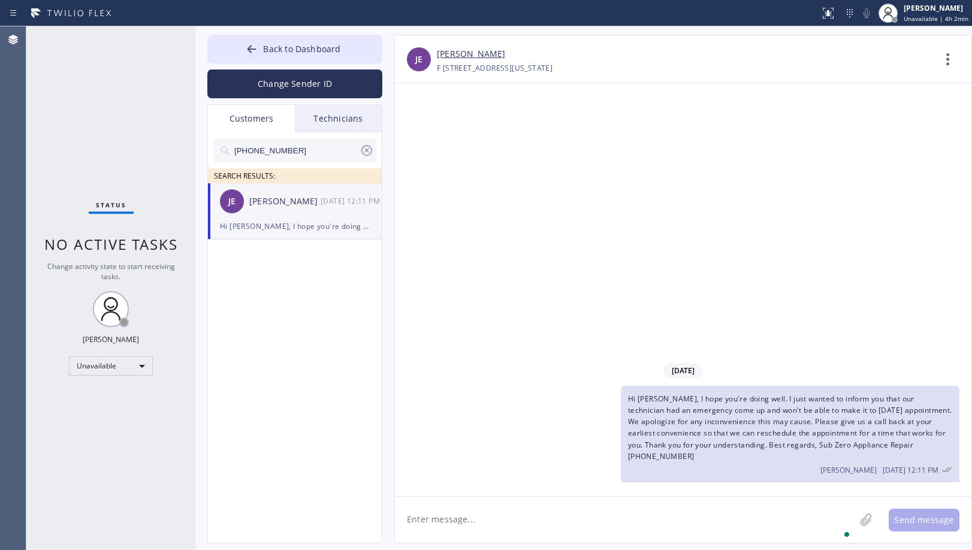
click at [529, 230] on div "[DATE] Hi [PERSON_NAME], I hope you're doing well. I just wanted to inform you …" at bounding box center [683, 289] width 577 height 413
click at [451, 55] on link "[PERSON_NAME]" at bounding box center [471, 54] width 68 height 14
click at [327, 53] on span "Back to Dashboard" at bounding box center [301, 48] width 77 height 11
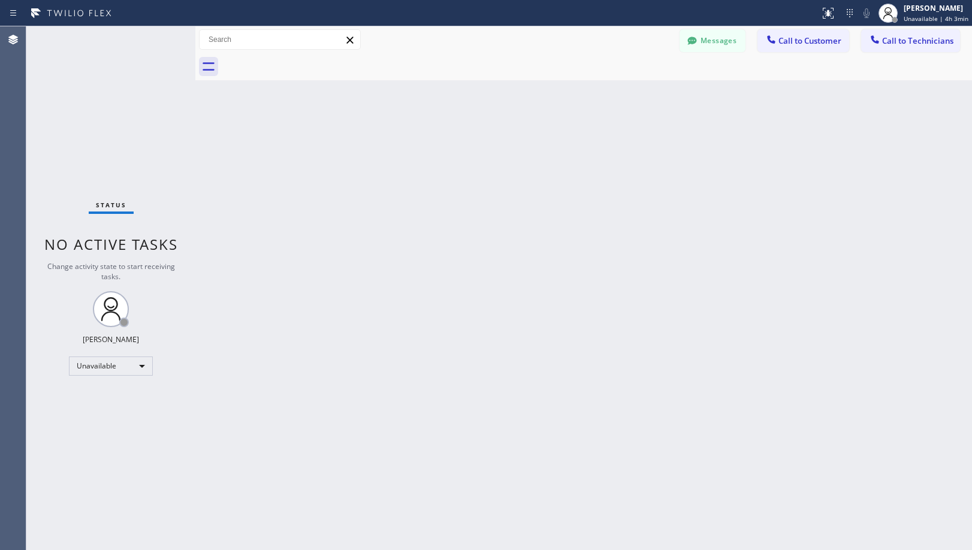
drag, startPoint x: 575, startPoint y: 387, endPoint x: 617, endPoint y: 388, distance: 41.4
click at [583, 388] on div "Back to Dashboard Change Sender ID Customers Technicians [PHONE_NUMBER] SEARCH …" at bounding box center [583, 288] width 777 height 524
drag, startPoint x: 474, startPoint y: 220, endPoint x: 482, endPoint y: 367, distance: 147.0
click at [474, 221] on div "Back to Dashboard Change Sender ID Customers Technicians [PHONE_NUMBER] SEARCH …" at bounding box center [583, 288] width 777 height 524
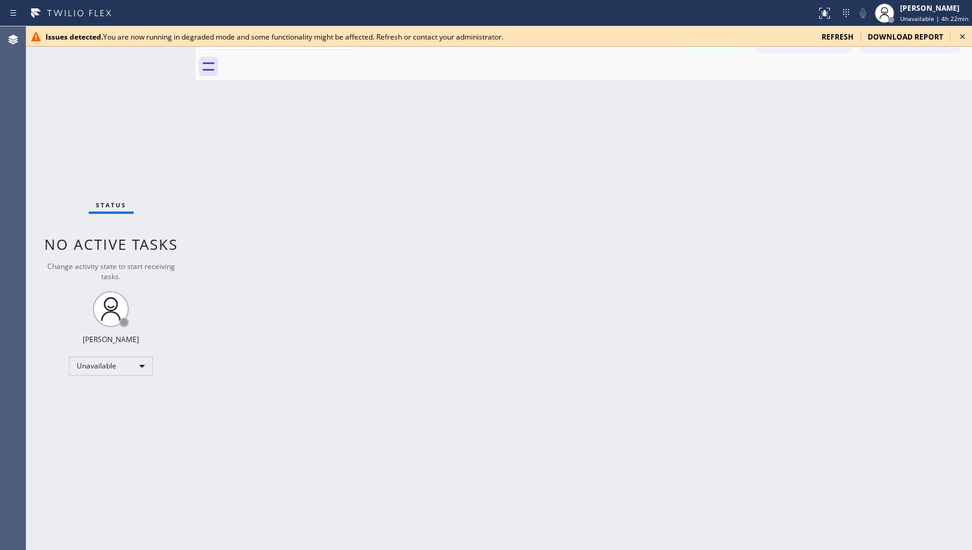
click at [458, 281] on div "Back to Dashboard Change Sender ID Customers Technicians [PHONE_NUMBER] SEARCH …" at bounding box center [583, 288] width 777 height 524
click at [959, 34] on icon at bounding box center [962, 36] width 14 height 14
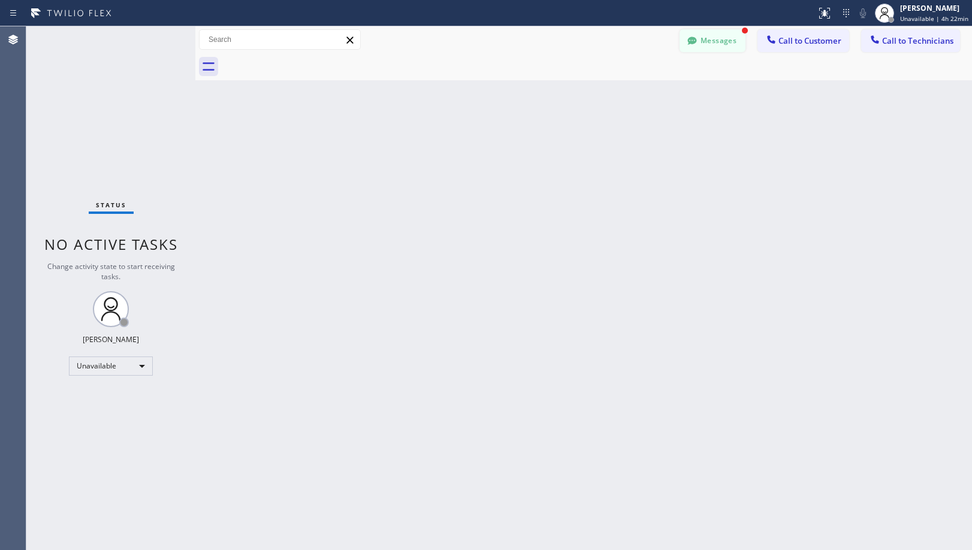
click at [717, 33] on button "Messages" at bounding box center [713, 40] width 66 height 23
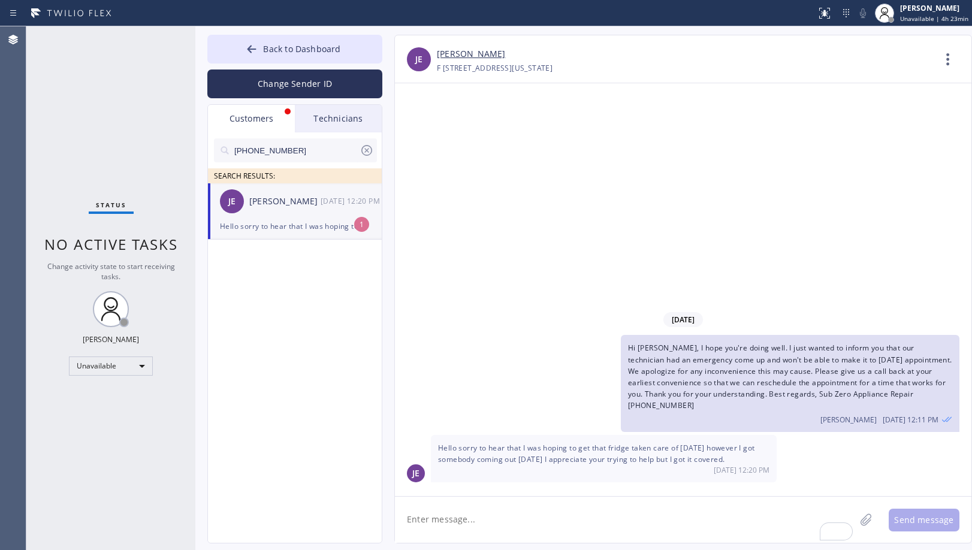
click at [340, 228] on div "Hello sorry to hear that I was hoping to get that fridge taken care of [DATE] h…" at bounding box center [295, 226] width 150 height 14
click at [536, 216] on div "[DATE] Hi [PERSON_NAME], I hope you're doing well. I just wanted to inform you …" at bounding box center [683, 289] width 577 height 413
click at [333, 17] on div at bounding box center [408, 13] width 807 height 19
click at [320, 56] on button "Back to Dashboard" at bounding box center [294, 49] width 175 height 29
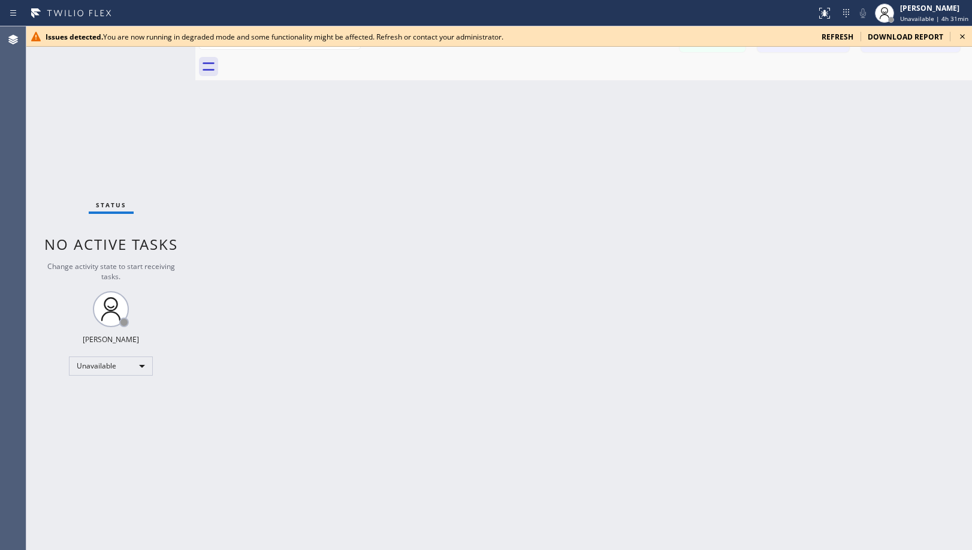
click at [965, 33] on icon at bounding box center [962, 36] width 14 height 14
